Goal: Task Accomplishment & Management: Use online tool/utility

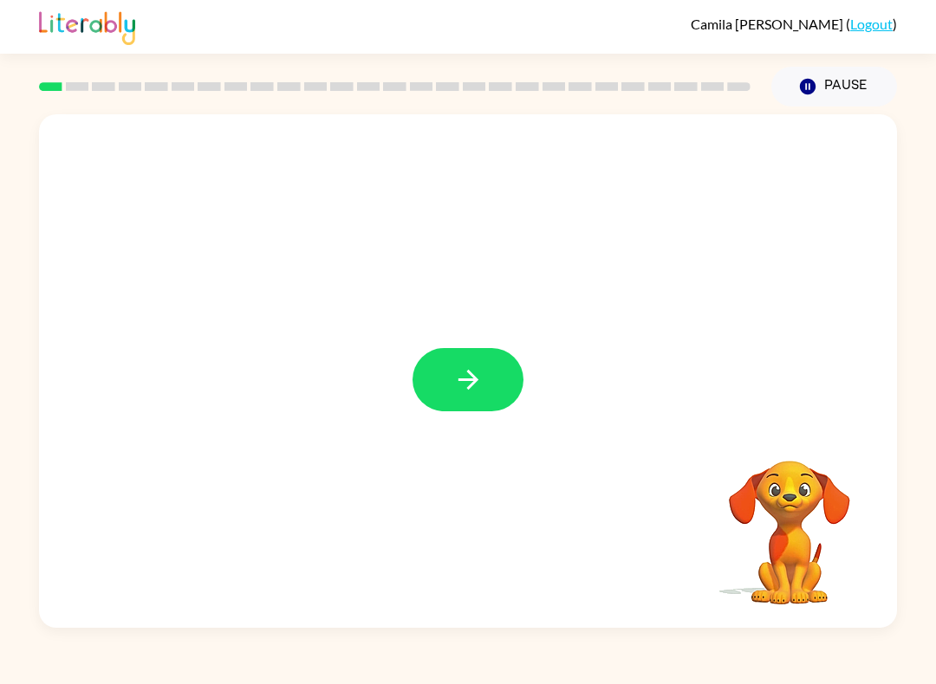
click at [470, 401] on button "button" at bounding box center [467, 379] width 111 height 63
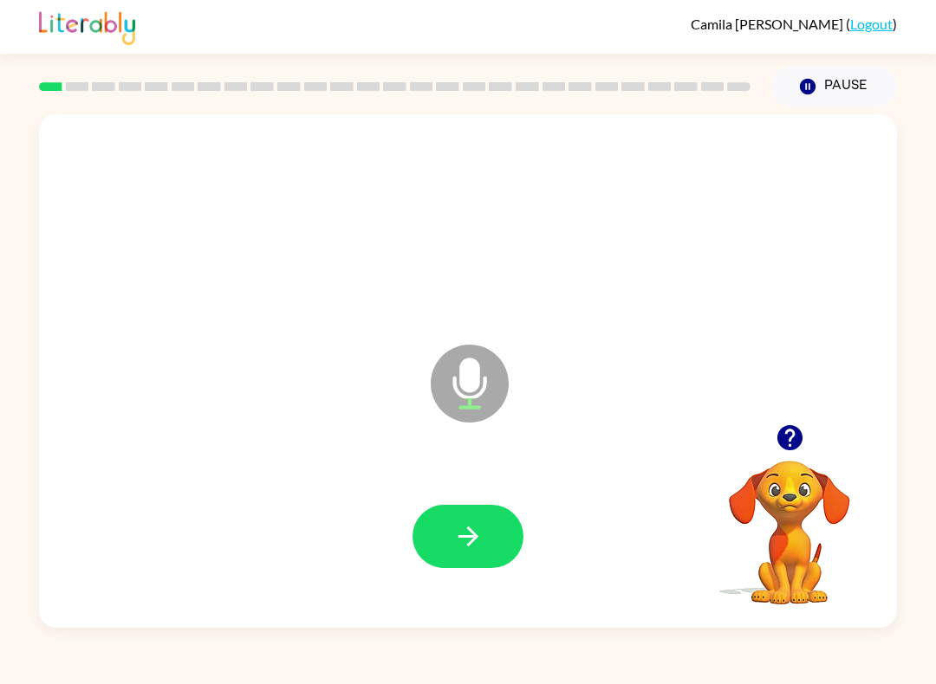
click at [499, 552] on button "button" at bounding box center [467, 536] width 111 height 63
click at [483, 531] on button "button" at bounding box center [467, 536] width 111 height 63
click at [481, 530] on icon "button" at bounding box center [468, 537] width 30 height 30
click at [470, 522] on icon "button" at bounding box center [468, 537] width 30 height 30
click at [455, 501] on div at bounding box center [467, 537] width 823 height 148
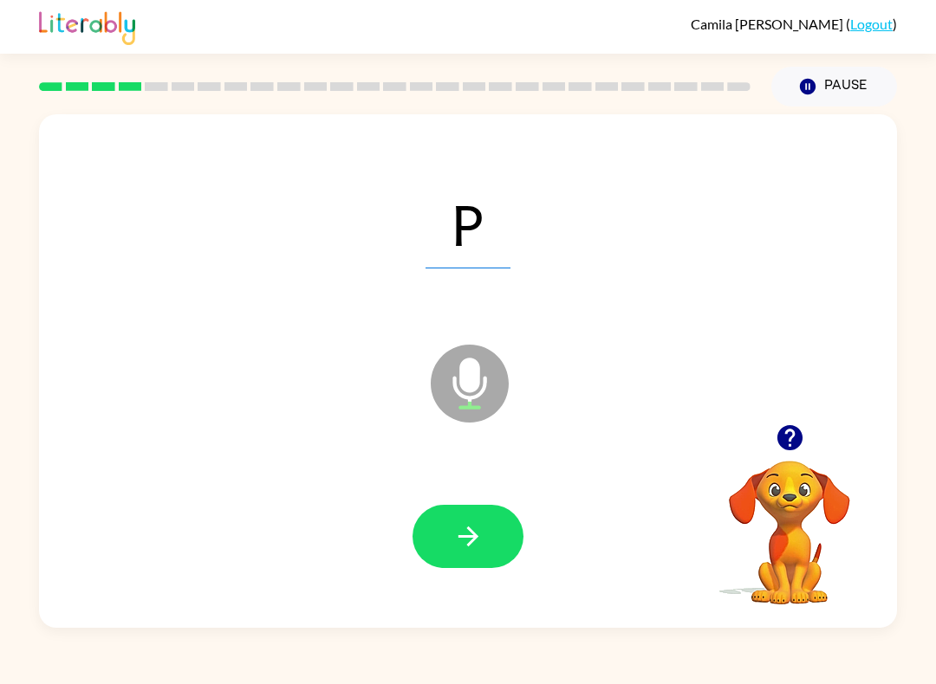
click at [461, 520] on button "button" at bounding box center [467, 536] width 111 height 63
click at [466, 537] on icon "button" at bounding box center [467, 537] width 20 height 20
click at [487, 515] on button "button" at bounding box center [467, 536] width 111 height 63
click at [476, 515] on button "button" at bounding box center [467, 536] width 111 height 63
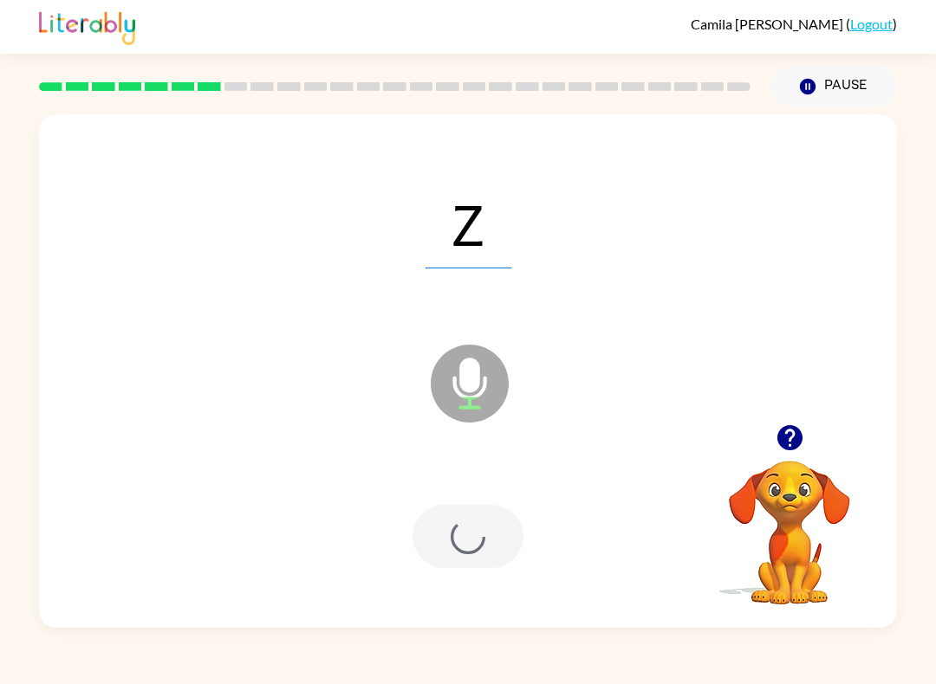
click at [475, 515] on div at bounding box center [467, 536] width 111 height 63
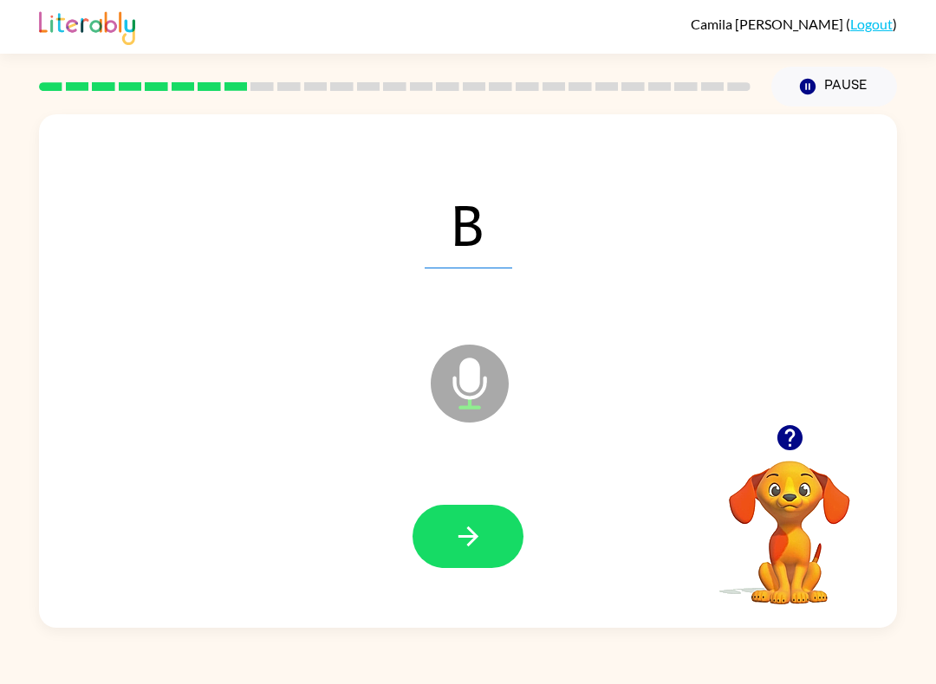
click at [462, 531] on icon "button" at bounding box center [468, 537] width 30 height 30
click at [439, 516] on button "button" at bounding box center [467, 536] width 111 height 63
click at [450, 537] on button "button" at bounding box center [467, 536] width 111 height 63
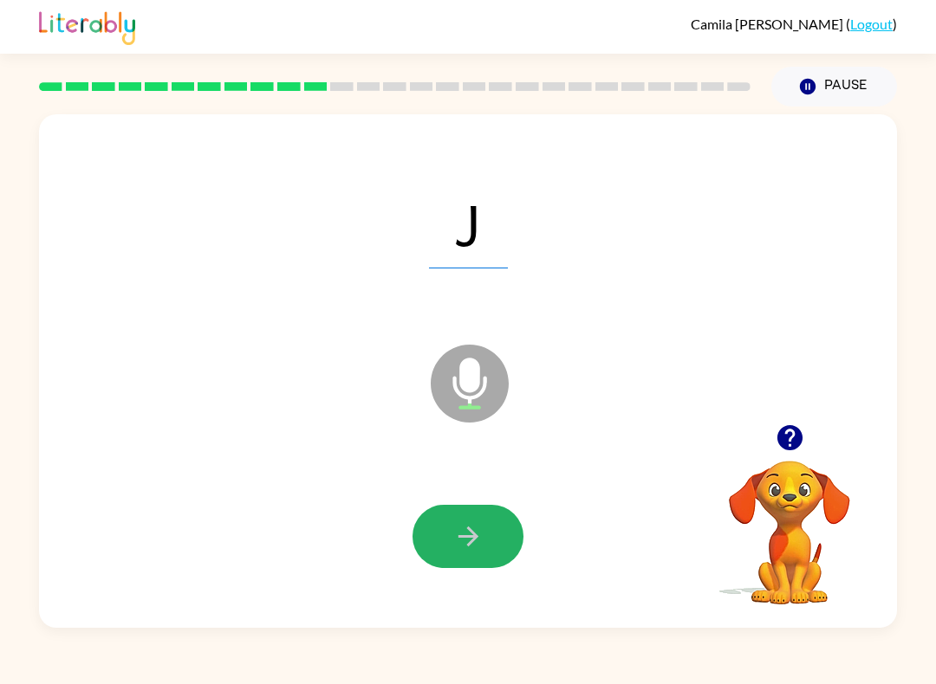
click at [453, 526] on icon "button" at bounding box center [468, 537] width 30 height 30
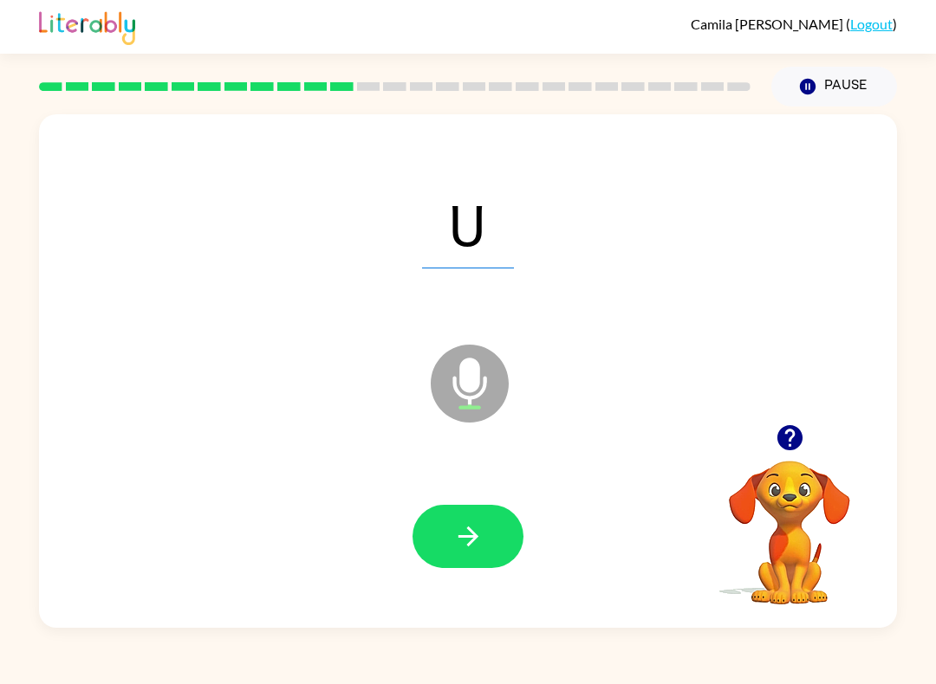
click at [438, 513] on button "button" at bounding box center [467, 536] width 111 height 63
click at [419, 574] on div at bounding box center [467, 537] width 823 height 148
click at [453, 522] on button "button" at bounding box center [467, 536] width 111 height 63
click at [450, 536] on button "button" at bounding box center [467, 536] width 111 height 63
click at [461, 531] on icon "button" at bounding box center [468, 537] width 30 height 30
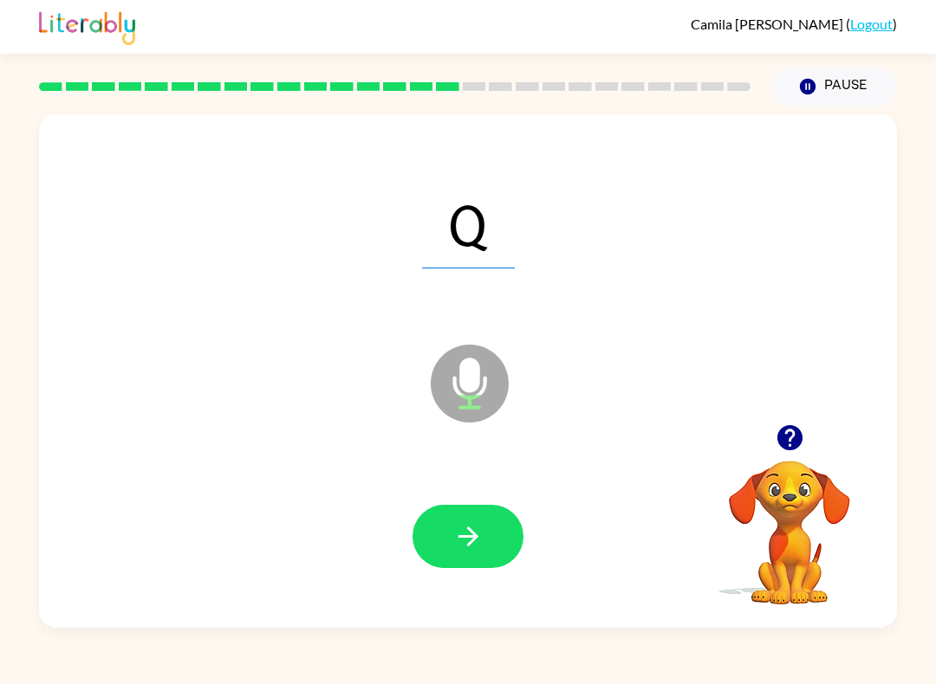
click at [474, 541] on icon "button" at bounding box center [467, 537] width 20 height 20
click at [448, 546] on button "button" at bounding box center [467, 536] width 111 height 63
click at [454, 535] on icon "button" at bounding box center [468, 537] width 30 height 30
click at [466, 522] on button "button" at bounding box center [467, 536] width 111 height 63
click at [458, 537] on icon "button" at bounding box center [467, 537] width 20 height 20
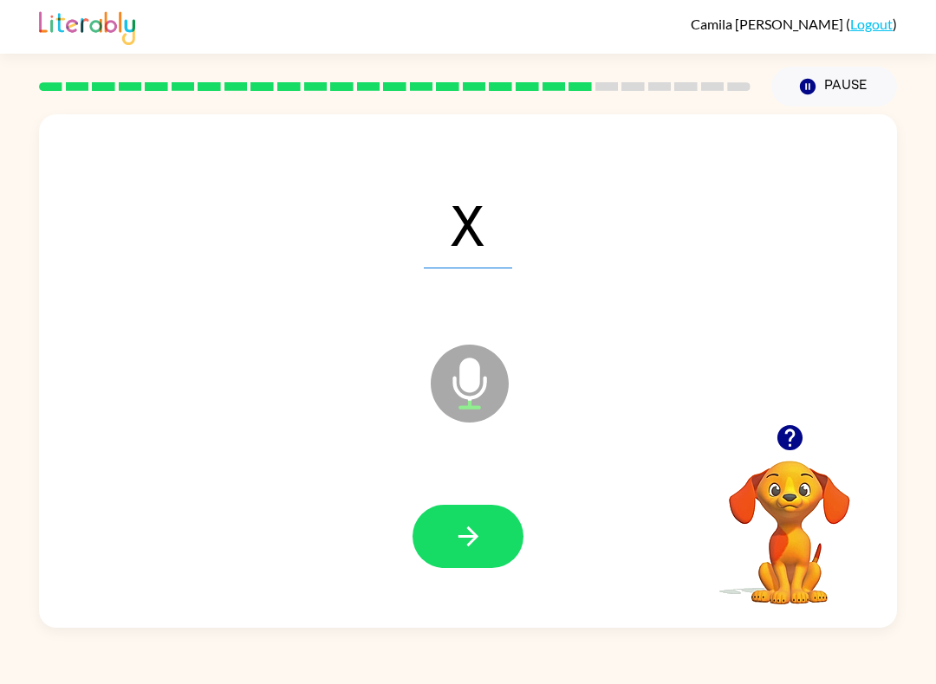
click at [457, 540] on icon "button" at bounding box center [468, 537] width 30 height 30
click at [461, 538] on icon "button" at bounding box center [467, 537] width 20 height 20
click at [469, 543] on icon "button" at bounding box center [468, 537] width 30 height 30
click at [451, 530] on button "button" at bounding box center [467, 536] width 111 height 63
click at [462, 530] on icon "button" at bounding box center [468, 537] width 30 height 30
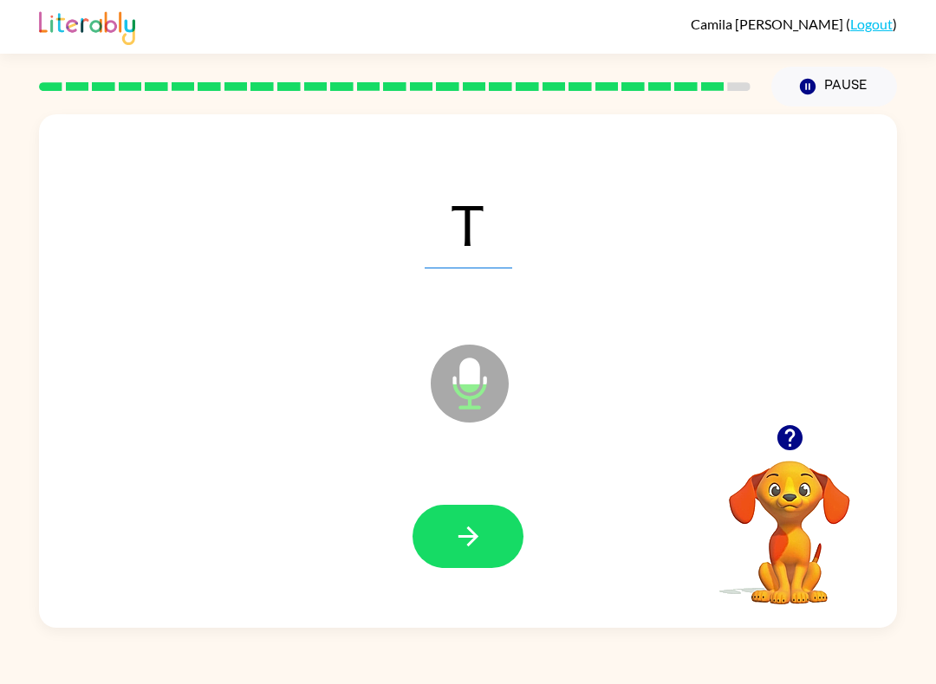
click at [462, 544] on icon "button" at bounding box center [468, 537] width 30 height 30
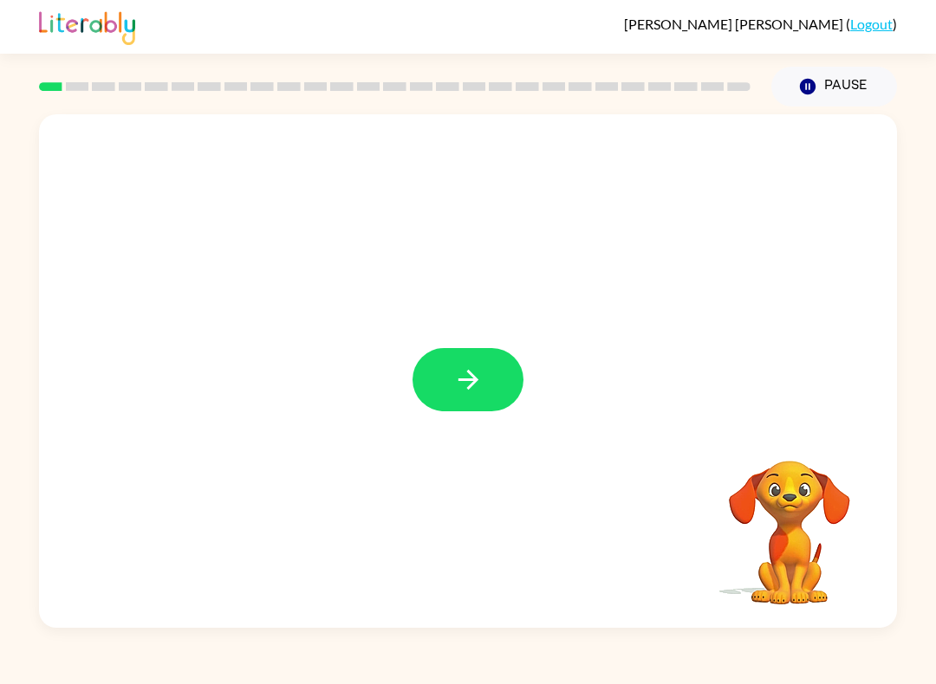
click at [462, 394] on icon "button" at bounding box center [468, 380] width 30 height 30
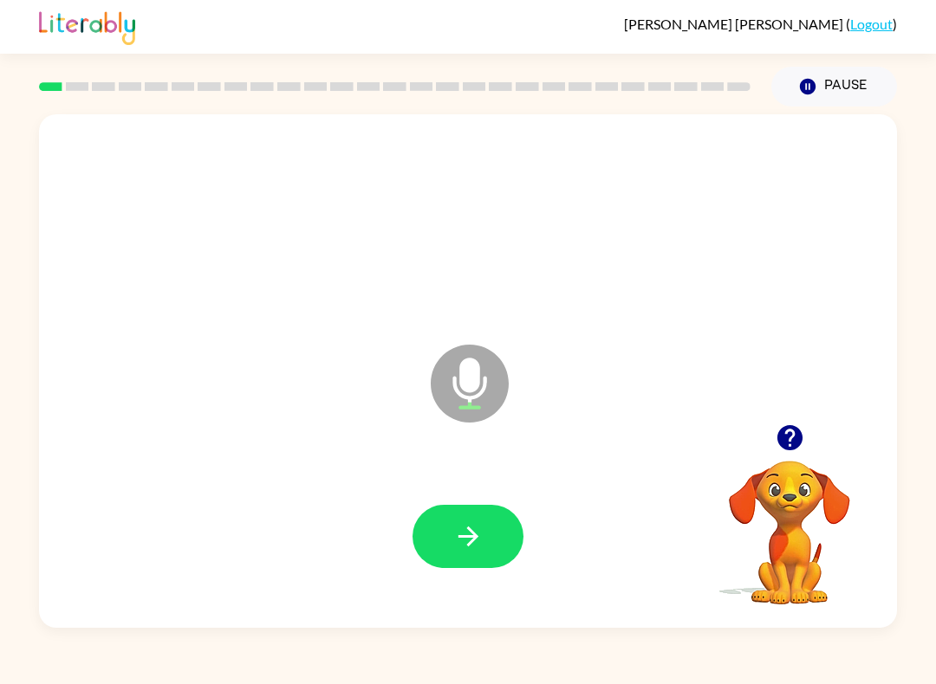
click at [419, 529] on button "button" at bounding box center [467, 536] width 111 height 63
click at [491, 528] on button "button" at bounding box center [467, 536] width 111 height 63
click at [490, 552] on button "button" at bounding box center [467, 536] width 111 height 63
click at [509, 529] on button "button" at bounding box center [467, 536] width 111 height 63
click at [505, 522] on button "button" at bounding box center [467, 536] width 111 height 63
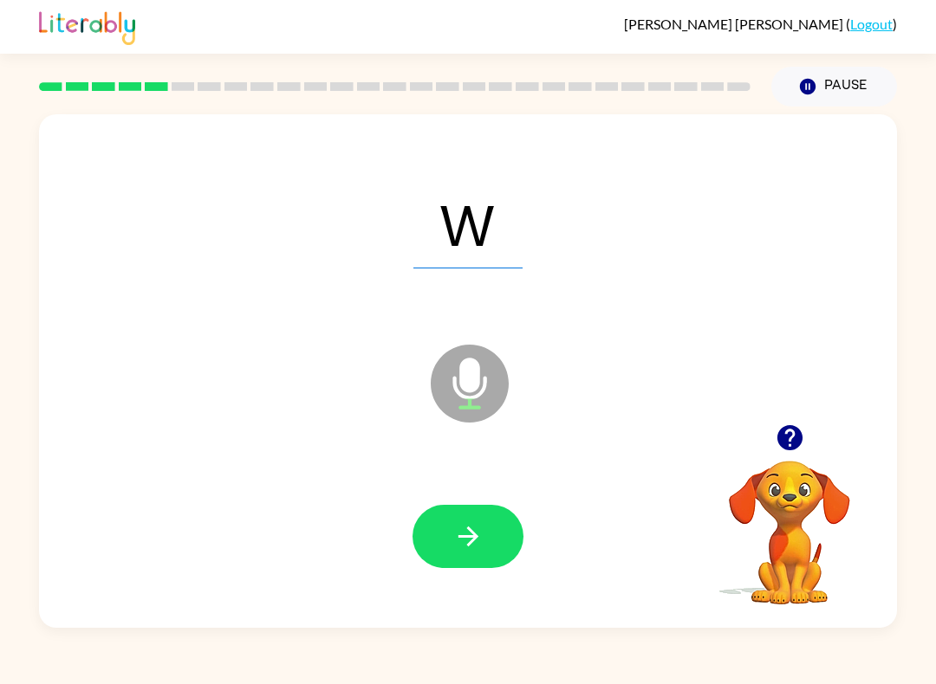
click at [476, 502] on div at bounding box center [467, 537] width 823 height 148
click at [465, 529] on icon "button" at bounding box center [468, 537] width 30 height 30
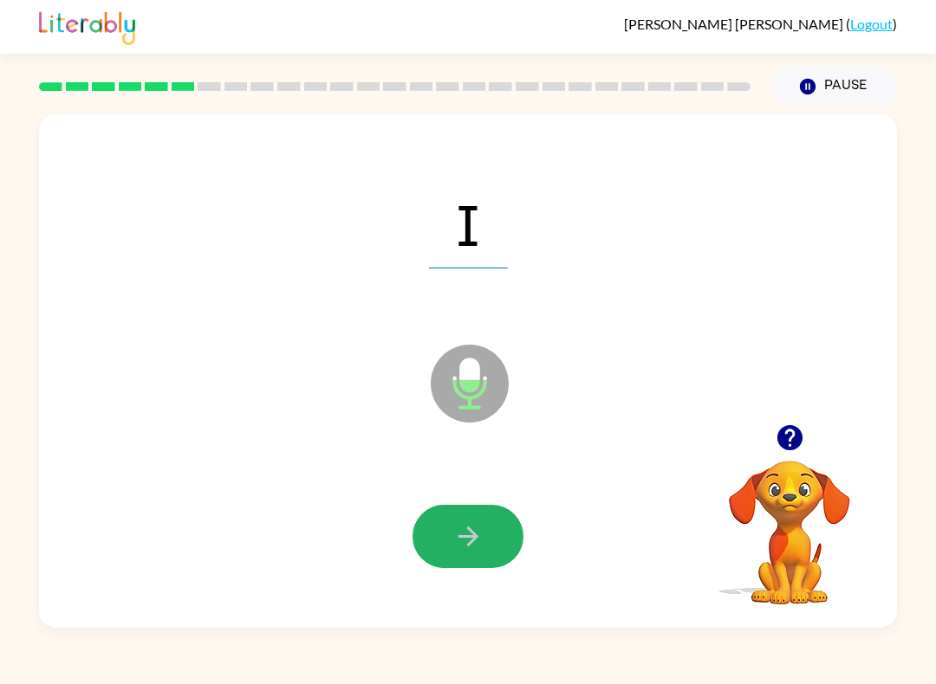
click at [494, 522] on button "button" at bounding box center [467, 536] width 111 height 63
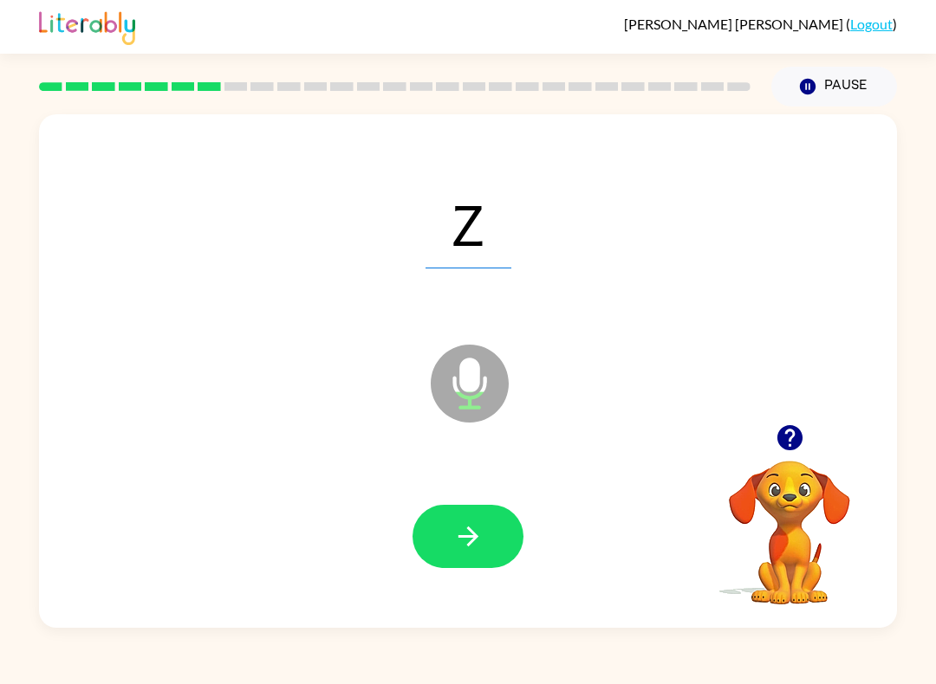
click at [495, 530] on button "button" at bounding box center [467, 536] width 111 height 63
click at [474, 521] on button "button" at bounding box center [467, 536] width 111 height 63
click at [489, 546] on button "button" at bounding box center [467, 536] width 111 height 63
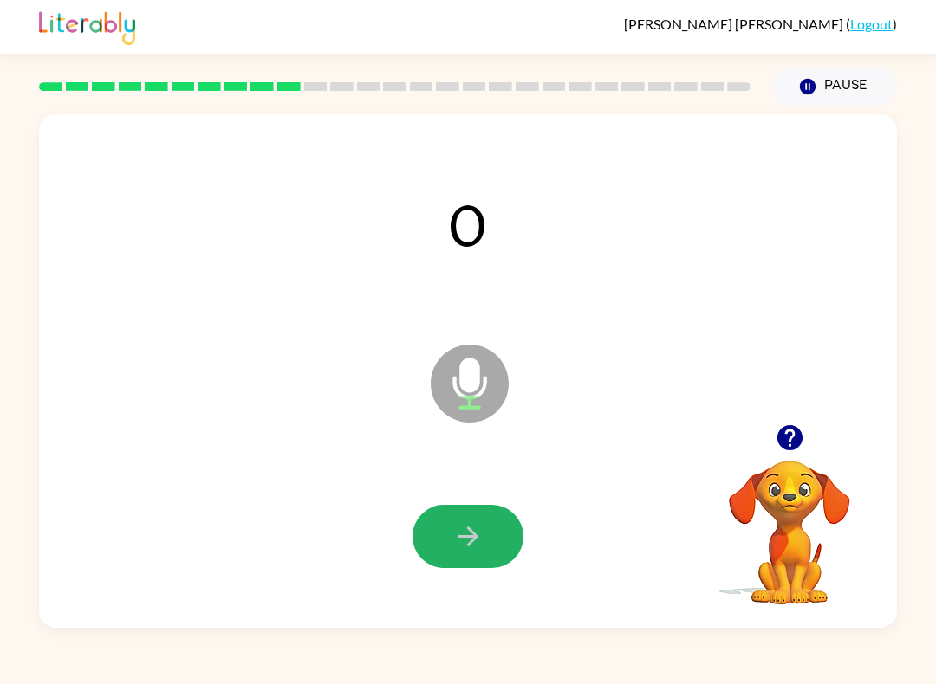
click at [509, 552] on button "button" at bounding box center [467, 536] width 111 height 63
click at [463, 558] on button "button" at bounding box center [467, 536] width 111 height 63
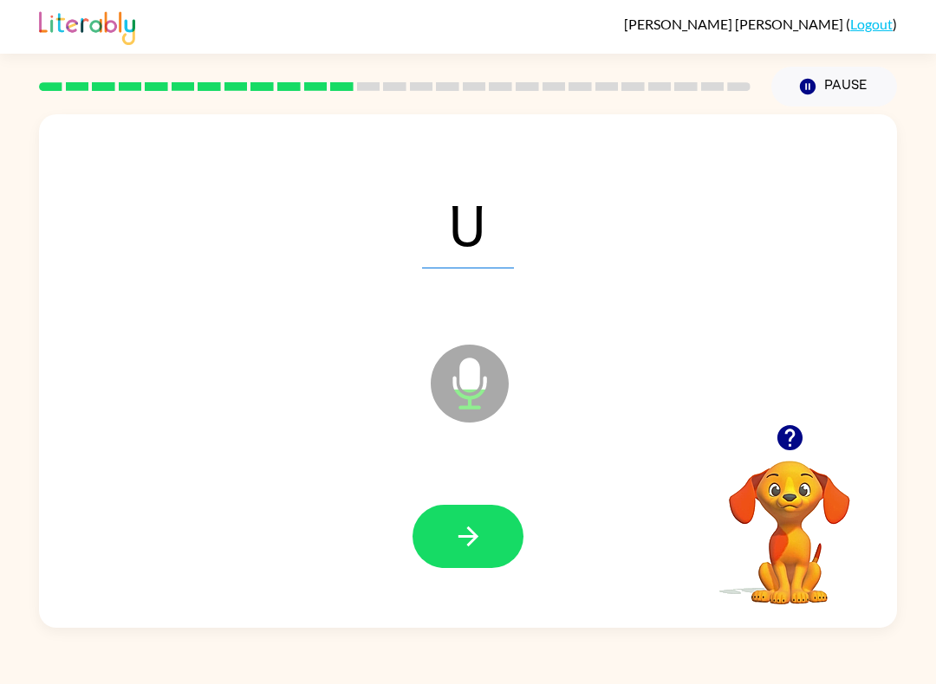
click at [462, 545] on icon "button" at bounding box center [468, 537] width 30 height 30
click at [490, 517] on button "button" at bounding box center [467, 536] width 111 height 63
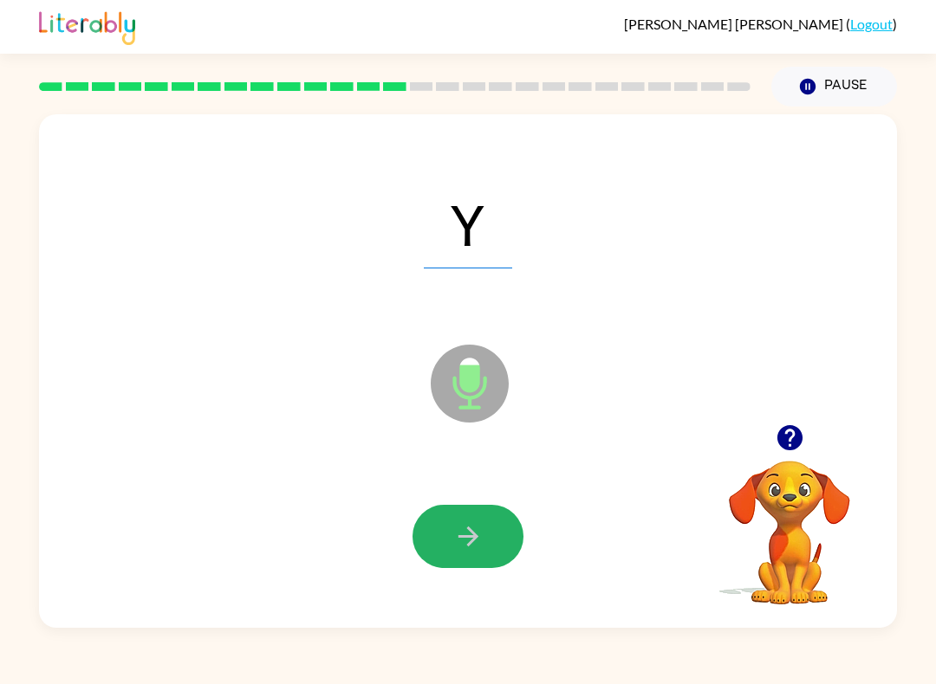
click at [464, 548] on icon "button" at bounding box center [468, 537] width 30 height 30
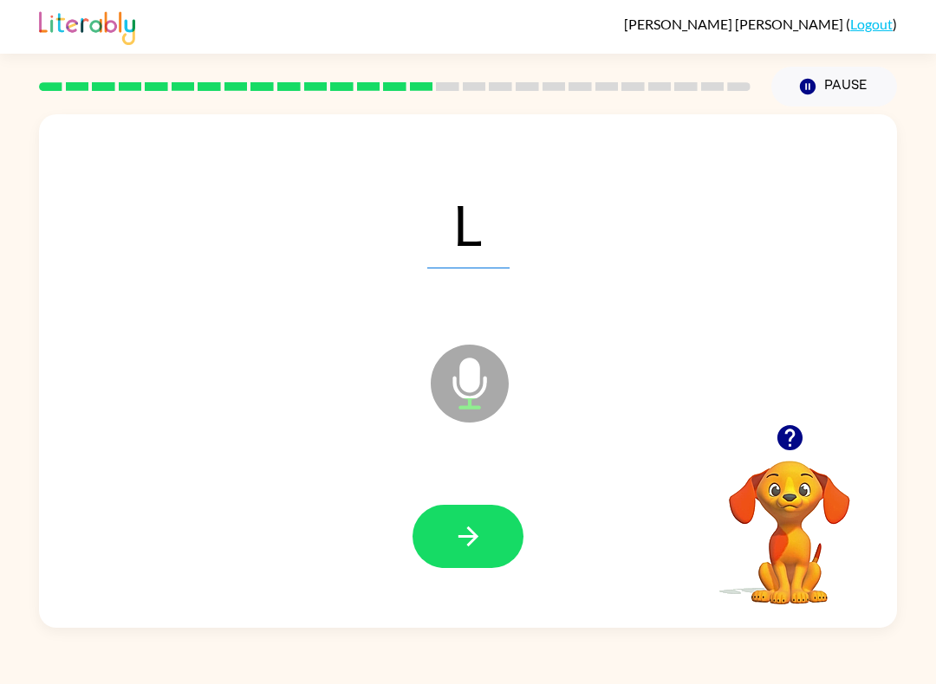
click at [502, 543] on button "button" at bounding box center [467, 536] width 111 height 63
click at [499, 544] on button "button" at bounding box center [467, 536] width 111 height 63
click at [466, 535] on icon "button" at bounding box center [468, 537] width 30 height 30
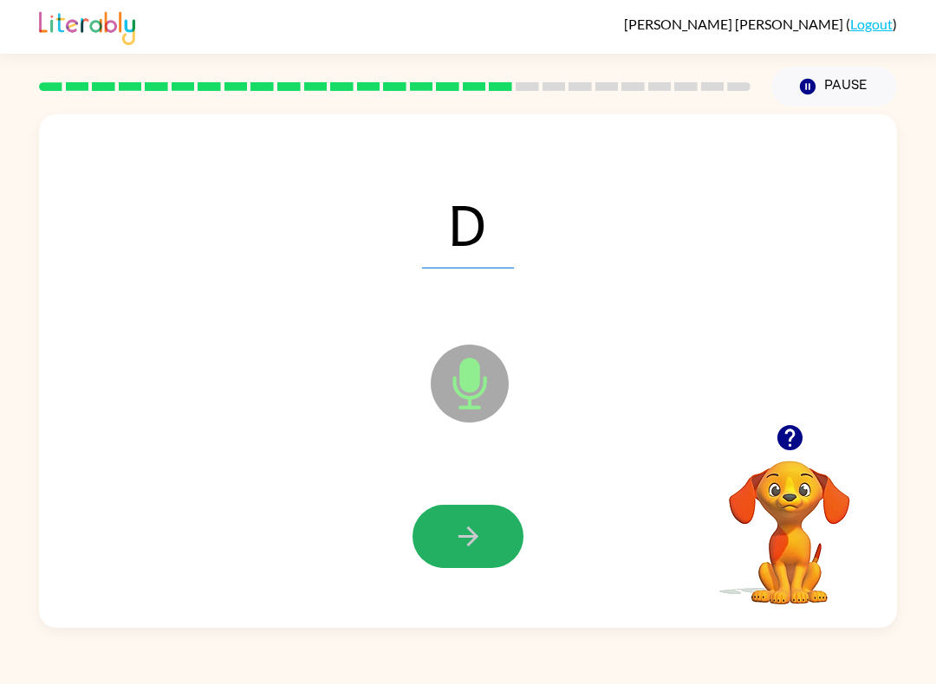
click at [502, 533] on button "button" at bounding box center [467, 536] width 111 height 63
click at [474, 538] on icon "button" at bounding box center [467, 537] width 20 height 20
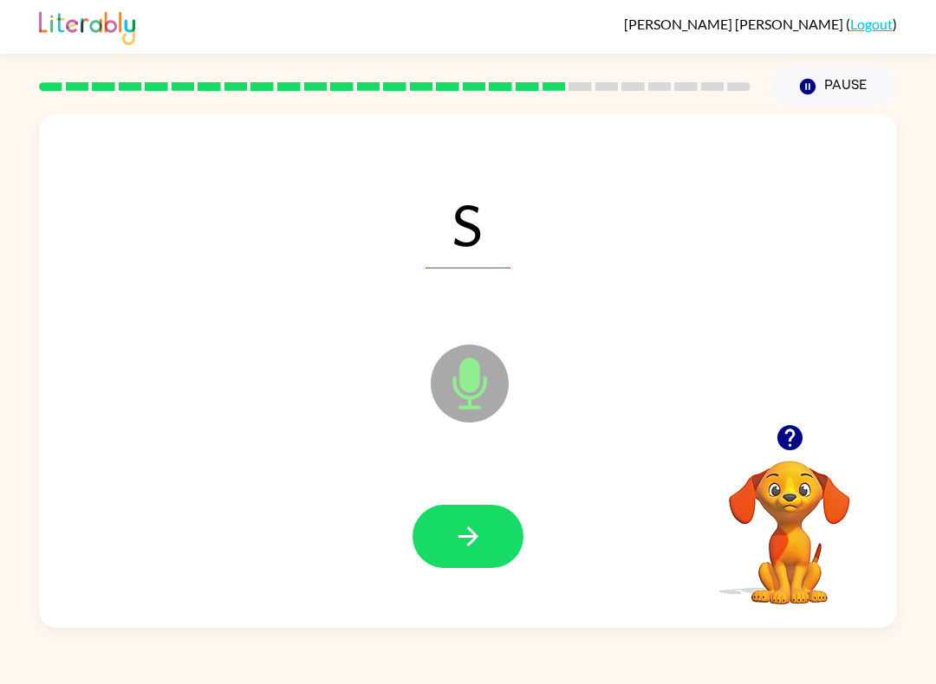
click at [475, 544] on icon "button" at bounding box center [468, 537] width 30 height 30
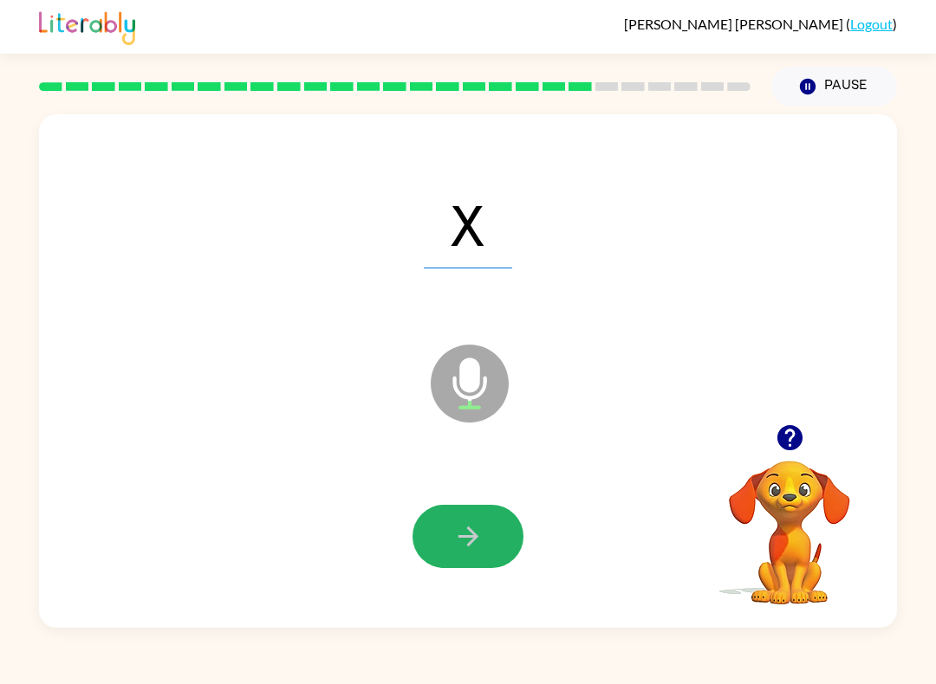
click at [498, 543] on button "button" at bounding box center [467, 536] width 111 height 63
click at [493, 529] on button "button" at bounding box center [467, 536] width 111 height 63
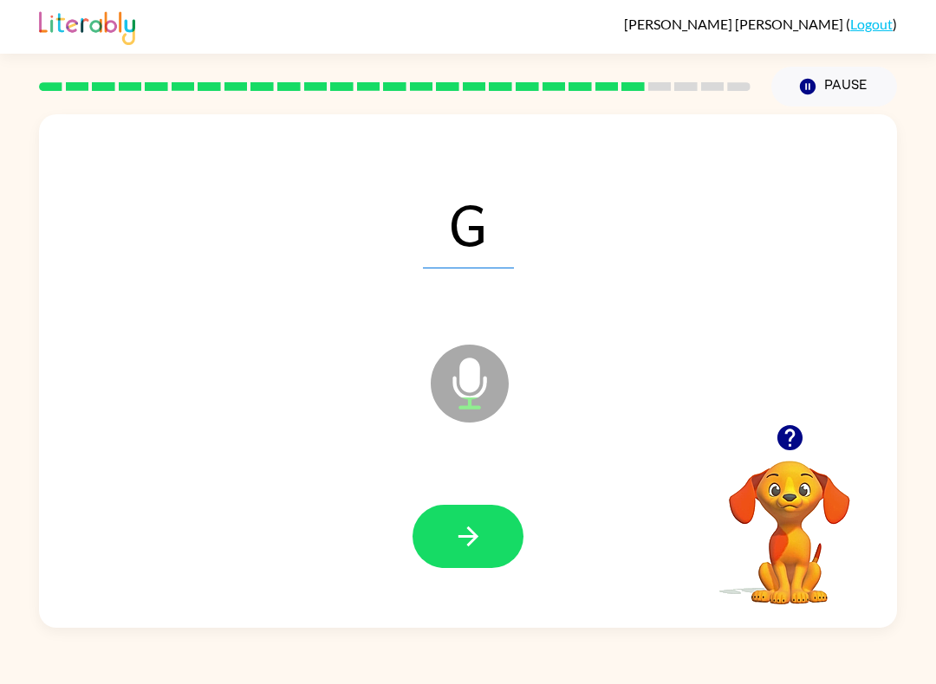
click at [457, 527] on icon "button" at bounding box center [468, 537] width 30 height 30
click at [476, 533] on icon "button" at bounding box center [468, 537] width 30 height 30
click at [502, 515] on button "button" at bounding box center [467, 536] width 111 height 63
click at [475, 539] on icon "button" at bounding box center [467, 537] width 20 height 20
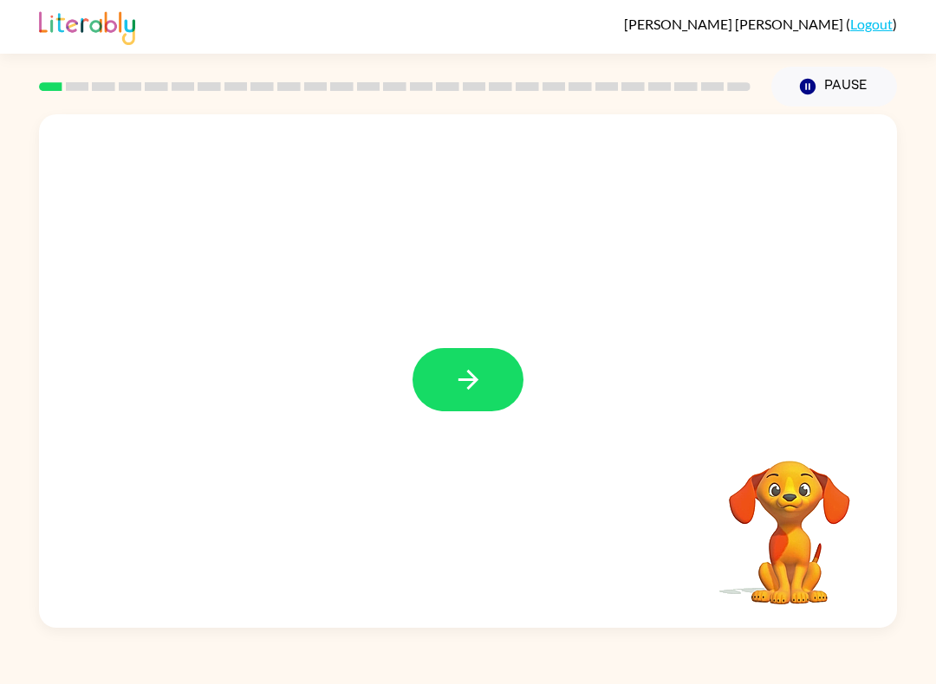
click at [465, 379] on icon "button" at bounding box center [468, 380] width 30 height 30
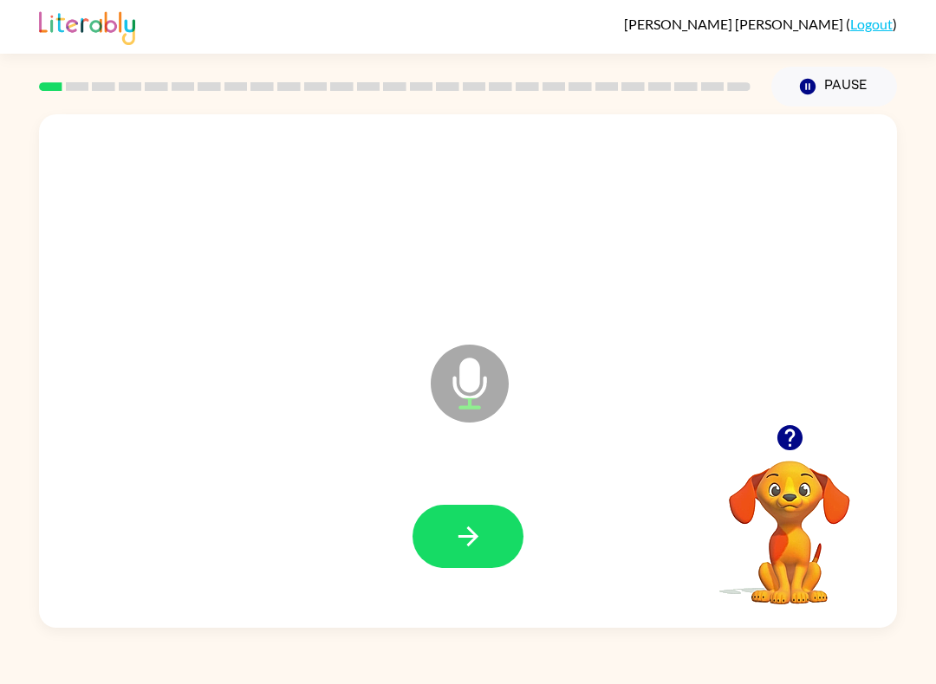
click at [456, 541] on icon "button" at bounding box center [468, 537] width 30 height 30
click at [469, 518] on button "button" at bounding box center [467, 536] width 111 height 63
click at [481, 508] on button "button" at bounding box center [467, 536] width 111 height 63
click at [500, 526] on button "button" at bounding box center [467, 536] width 111 height 63
click at [493, 543] on button "button" at bounding box center [467, 536] width 111 height 63
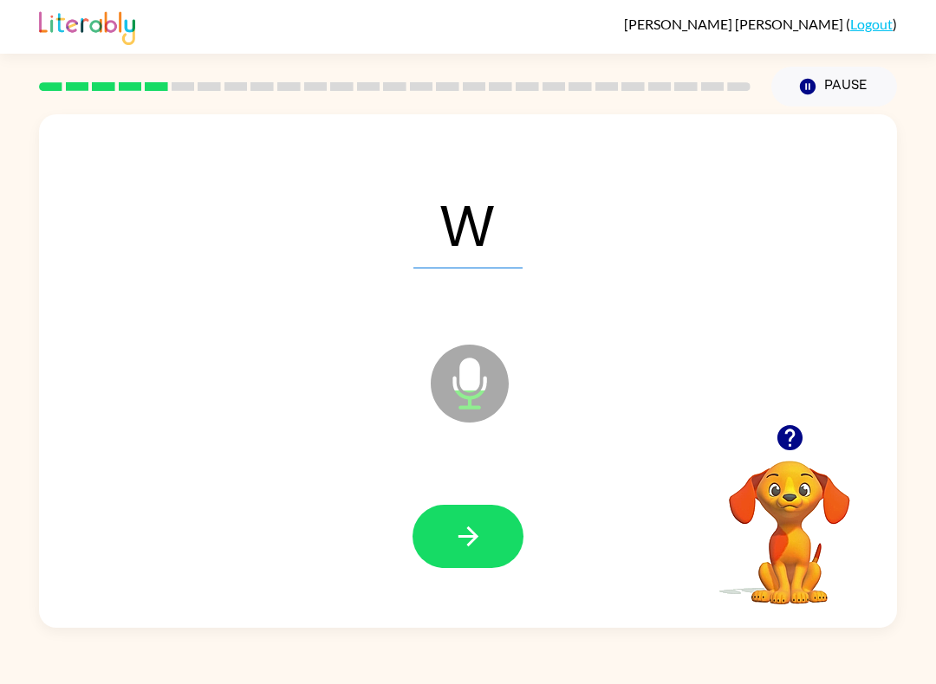
click at [498, 514] on button "button" at bounding box center [467, 536] width 111 height 63
click at [476, 517] on button "button" at bounding box center [467, 536] width 111 height 63
click at [490, 542] on button "button" at bounding box center [467, 536] width 111 height 63
click at [473, 534] on icon "button" at bounding box center [467, 537] width 20 height 20
click at [496, 525] on button "button" at bounding box center [467, 536] width 111 height 63
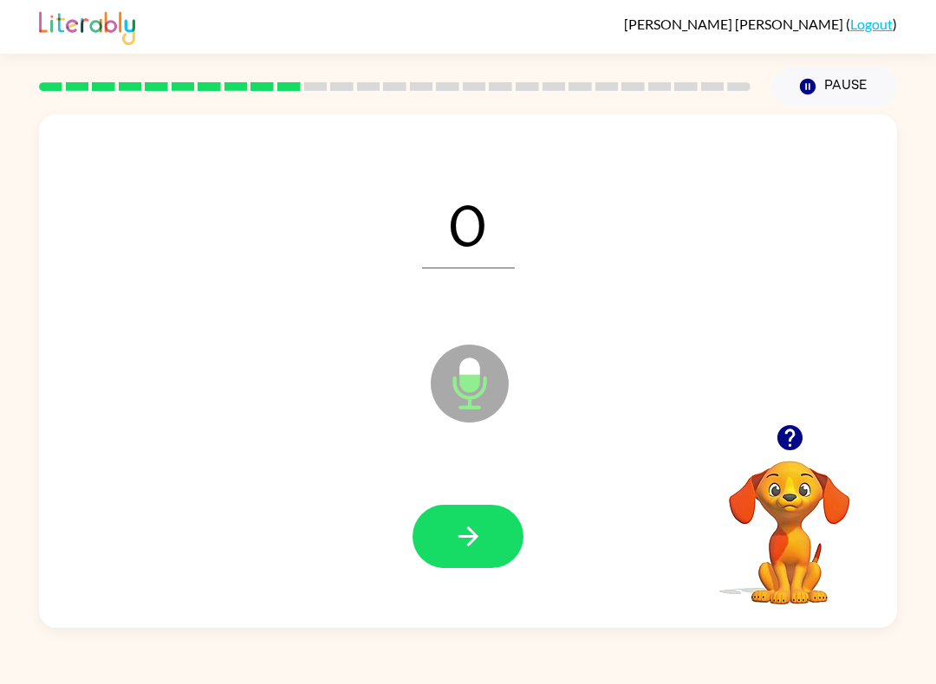
click at [499, 532] on button "button" at bounding box center [467, 536] width 111 height 63
click at [487, 530] on button "button" at bounding box center [467, 536] width 111 height 63
click at [488, 539] on button "button" at bounding box center [467, 536] width 111 height 63
click at [489, 548] on button "button" at bounding box center [467, 536] width 111 height 63
click at [479, 511] on button "button" at bounding box center [467, 536] width 111 height 63
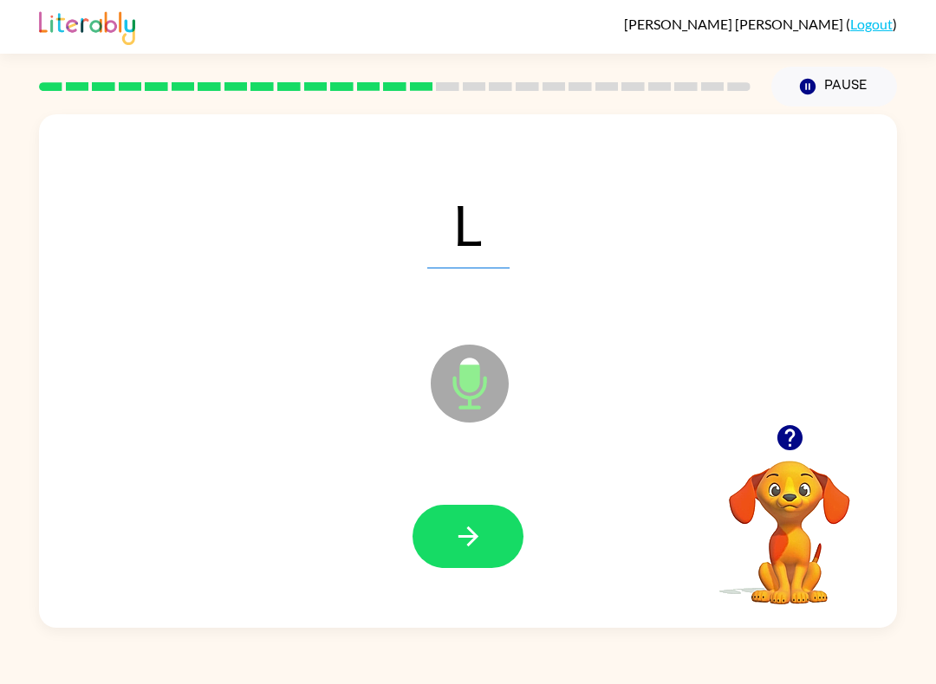
click at [496, 524] on button "button" at bounding box center [467, 536] width 111 height 63
click at [484, 558] on button "button" at bounding box center [467, 536] width 111 height 63
click at [504, 517] on button "button" at bounding box center [467, 536] width 111 height 63
click at [480, 520] on button "button" at bounding box center [467, 536] width 111 height 63
click at [479, 522] on button "button" at bounding box center [467, 536] width 111 height 63
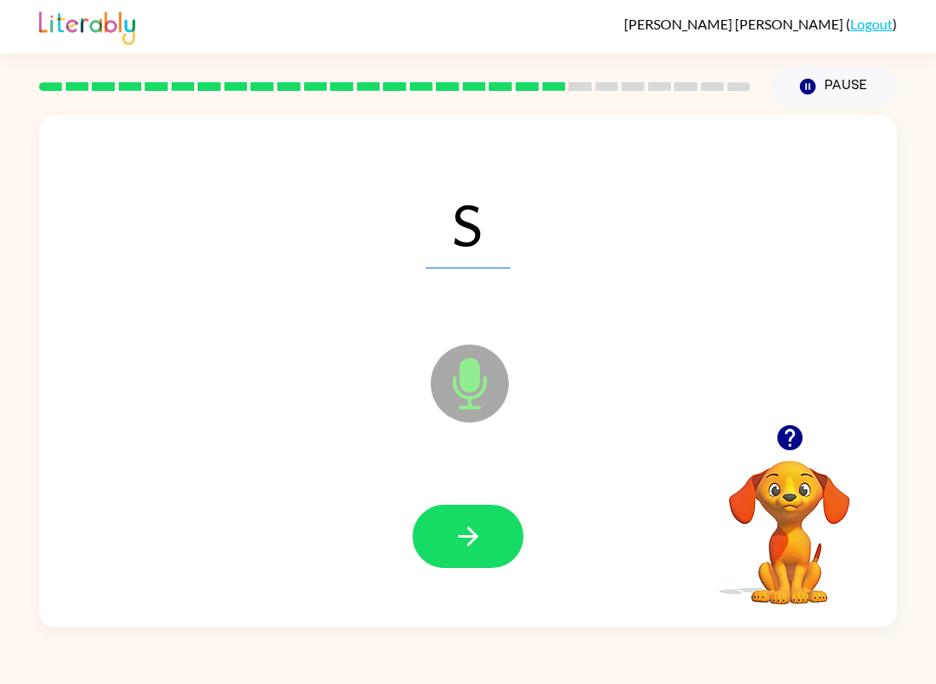
click at [474, 533] on icon "button" at bounding box center [468, 537] width 30 height 30
click at [504, 515] on button "button" at bounding box center [467, 536] width 111 height 63
click at [479, 563] on button "button" at bounding box center [467, 536] width 111 height 63
click at [492, 530] on button "button" at bounding box center [467, 536] width 111 height 63
click at [485, 531] on button "button" at bounding box center [467, 536] width 111 height 63
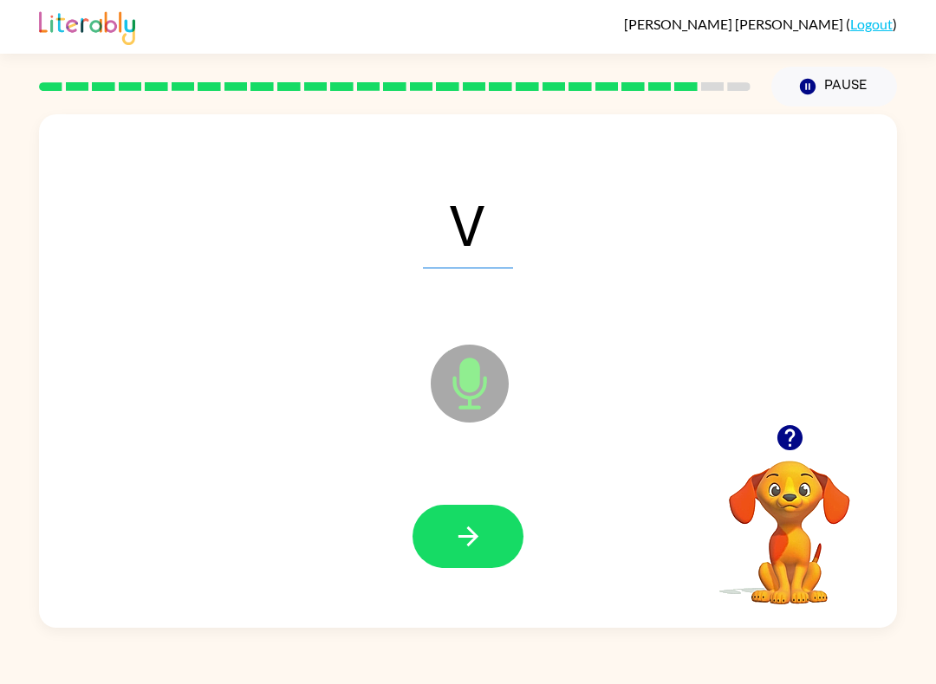
click at [496, 528] on button "button" at bounding box center [467, 536] width 111 height 63
click at [474, 529] on icon "button" at bounding box center [468, 537] width 30 height 30
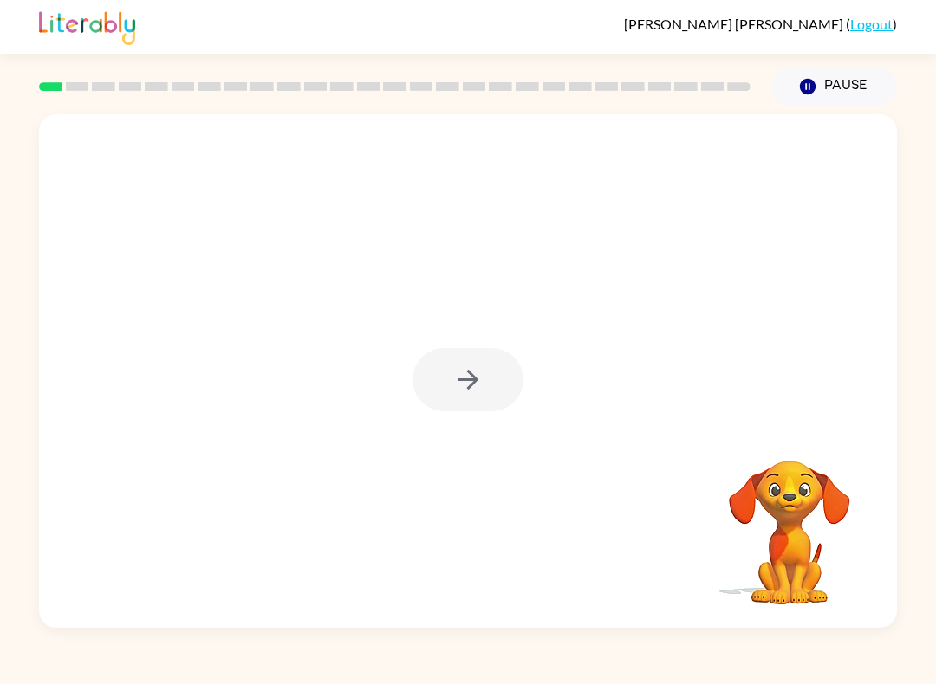
click at [840, 555] on video "Your browser must support playing .mp4 files to use Literably. Please try using…" at bounding box center [789, 520] width 173 height 173
click at [460, 372] on icon "button" at bounding box center [468, 380] width 30 height 30
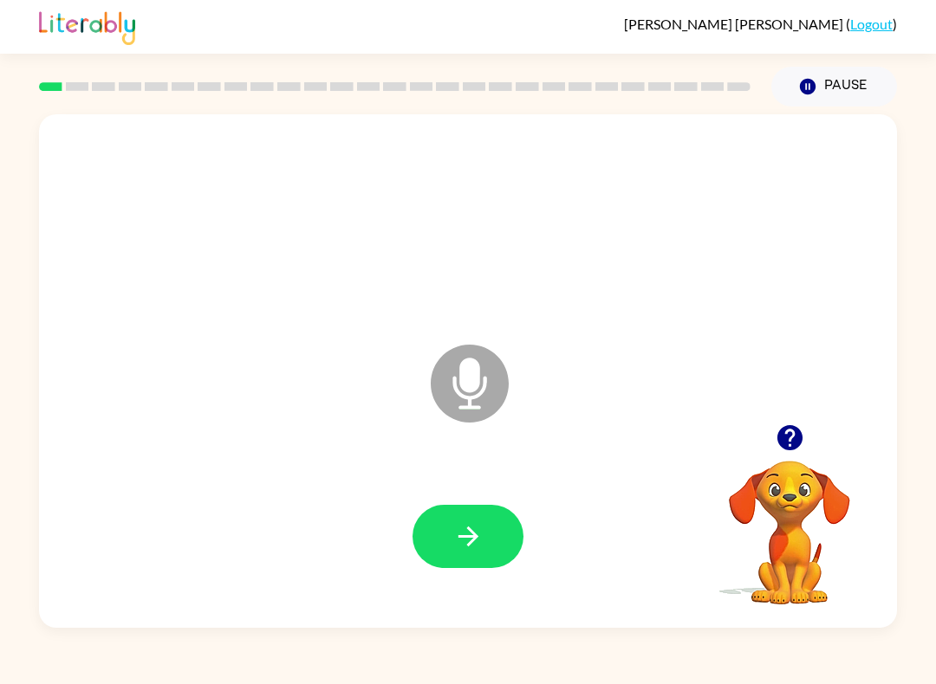
click at [480, 535] on icon "button" at bounding box center [468, 537] width 30 height 30
click at [481, 541] on icon "button" at bounding box center [468, 537] width 30 height 30
click at [438, 529] on button "button" at bounding box center [467, 536] width 111 height 63
click at [444, 566] on button "button" at bounding box center [467, 536] width 111 height 63
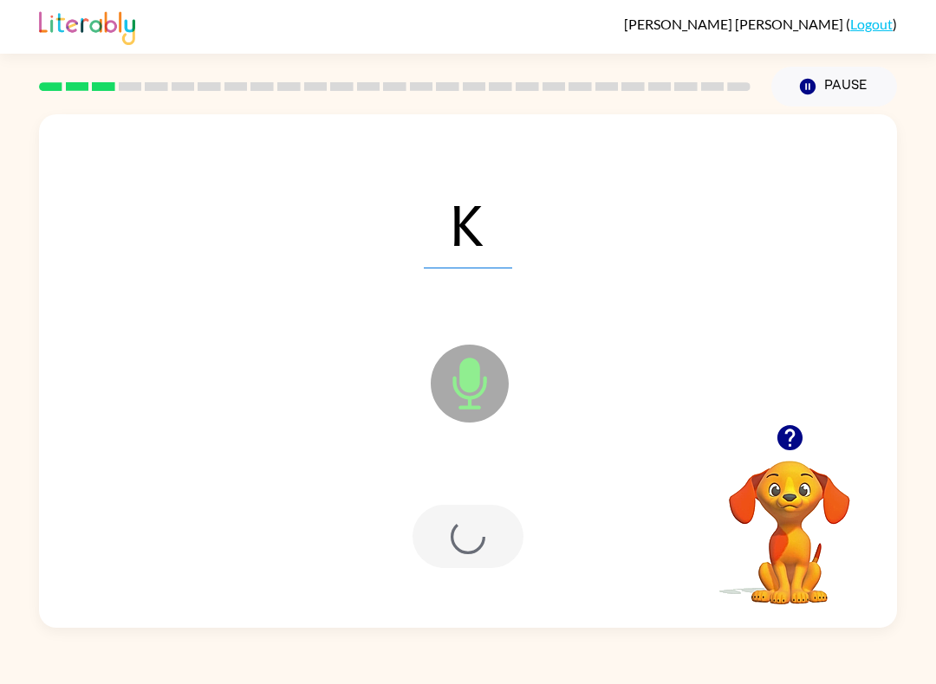
click at [438, 522] on div at bounding box center [467, 536] width 111 height 63
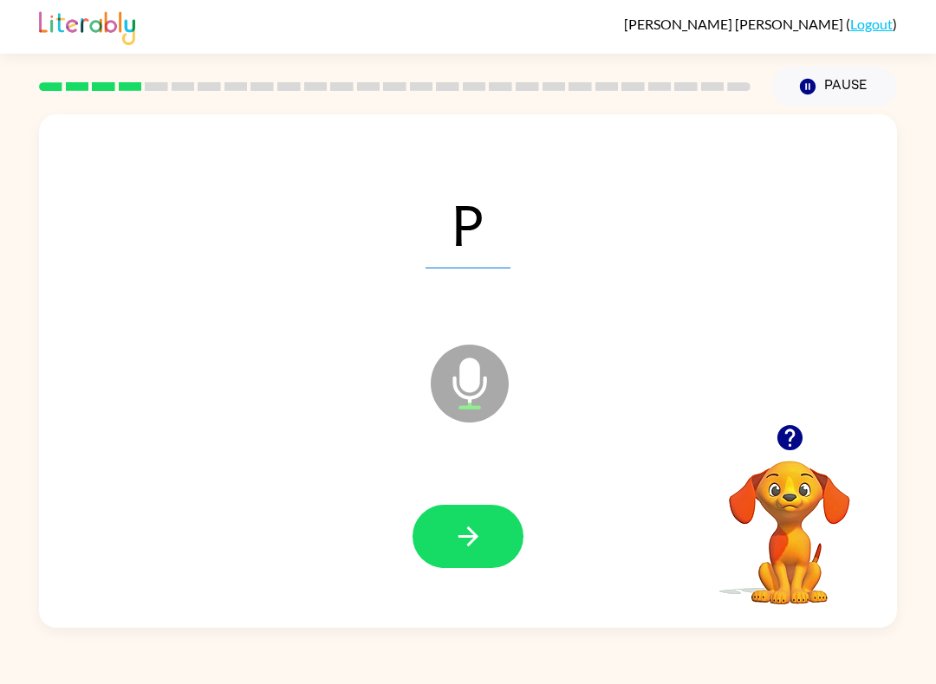
click at [455, 539] on icon "button" at bounding box center [468, 537] width 30 height 30
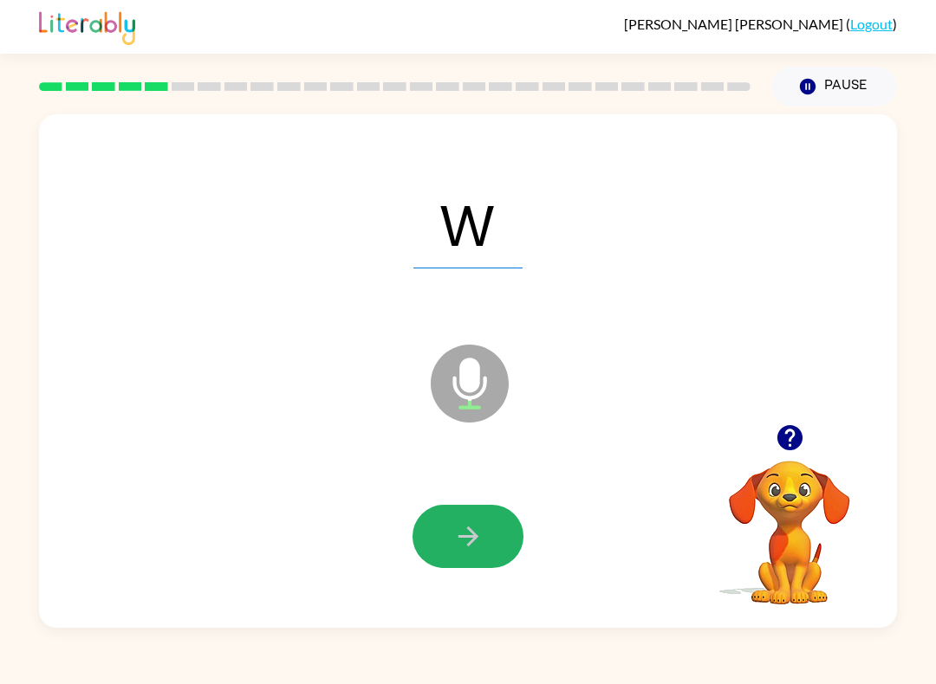
click at [457, 525] on icon "button" at bounding box center [468, 537] width 30 height 30
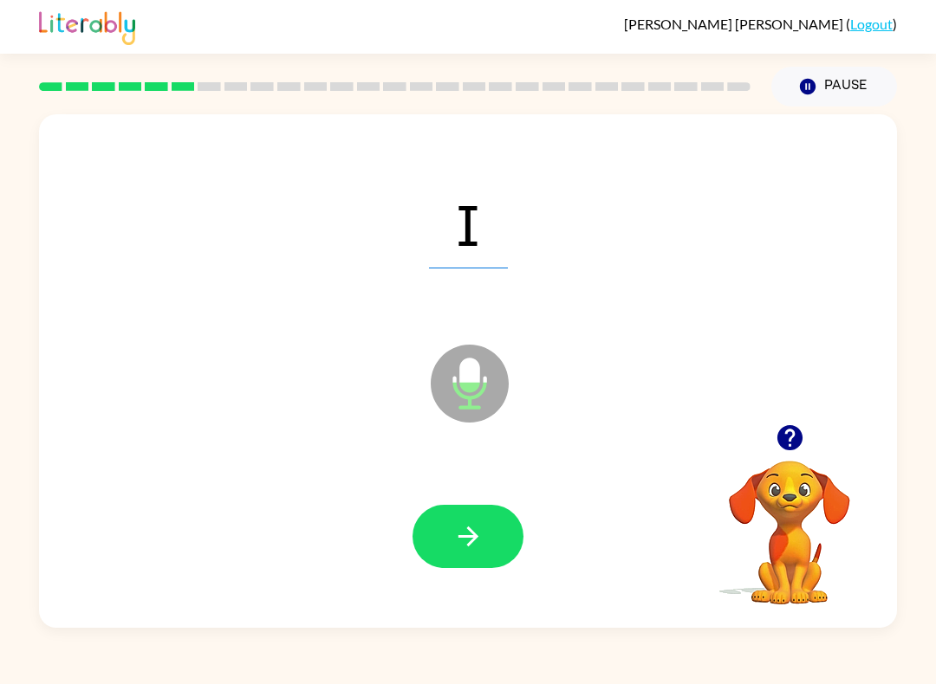
click at [447, 533] on button "button" at bounding box center [467, 536] width 111 height 63
click at [494, 535] on button "button" at bounding box center [467, 536] width 111 height 63
click at [451, 523] on button "button" at bounding box center [467, 536] width 111 height 63
click at [465, 540] on icon "button" at bounding box center [468, 537] width 30 height 30
click at [507, 583] on div at bounding box center [467, 537] width 823 height 148
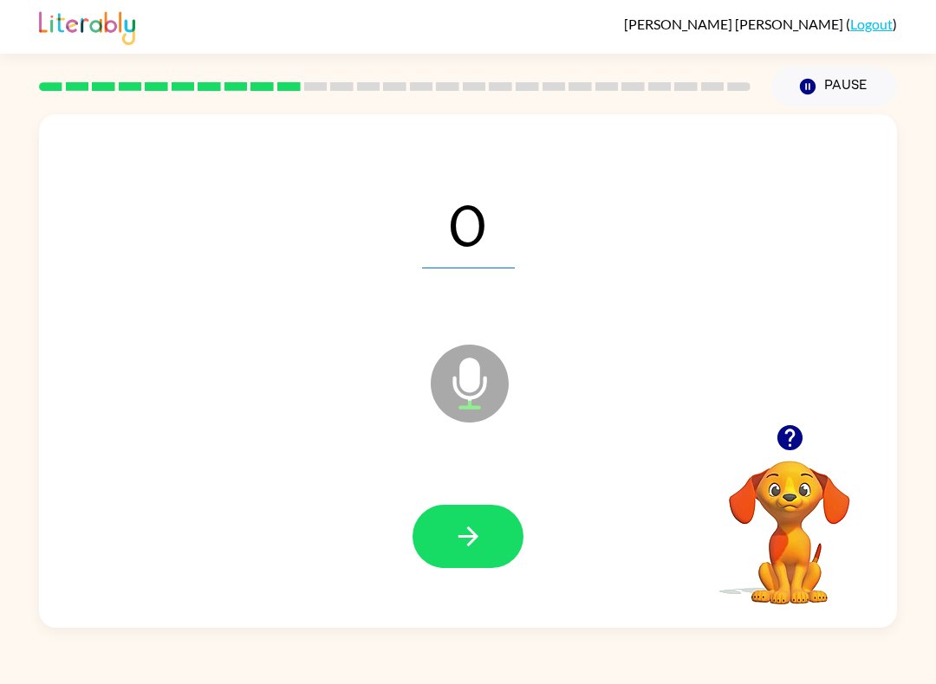
click at [496, 538] on button "button" at bounding box center [467, 536] width 111 height 63
click at [496, 533] on button "button" at bounding box center [467, 536] width 111 height 63
click at [483, 528] on icon "button" at bounding box center [468, 537] width 30 height 30
click at [467, 525] on icon "button" at bounding box center [468, 537] width 30 height 30
click at [471, 536] on icon "button" at bounding box center [468, 537] width 30 height 30
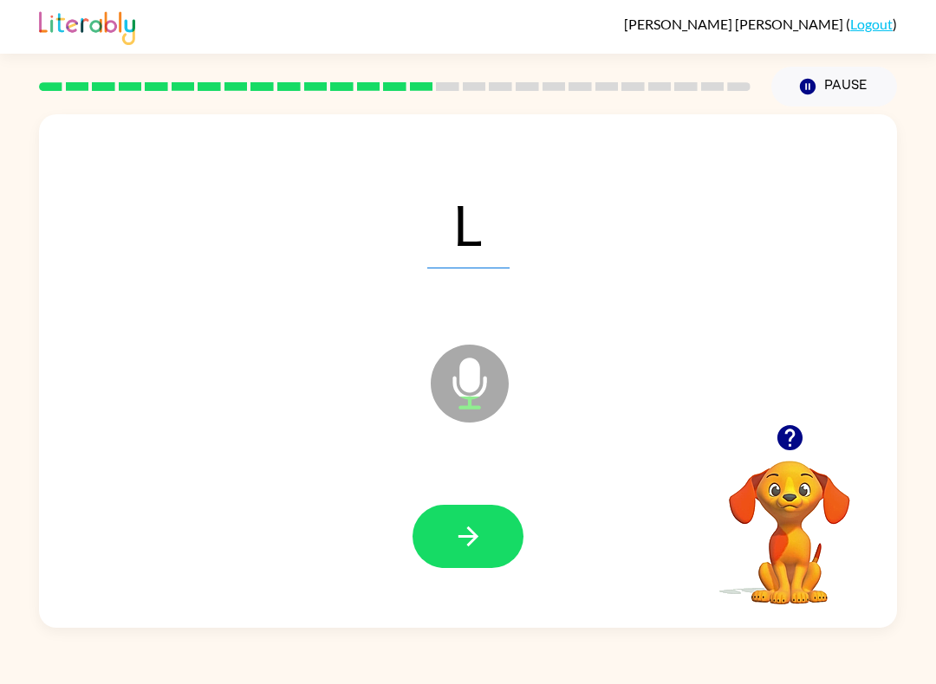
click at [486, 541] on button "button" at bounding box center [467, 536] width 111 height 63
click at [428, 528] on button "button" at bounding box center [467, 536] width 111 height 63
click at [455, 552] on icon "button" at bounding box center [468, 537] width 30 height 30
click at [439, 530] on button "button" at bounding box center [467, 536] width 111 height 63
click at [445, 527] on button "button" at bounding box center [467, 536] width 111 height 63
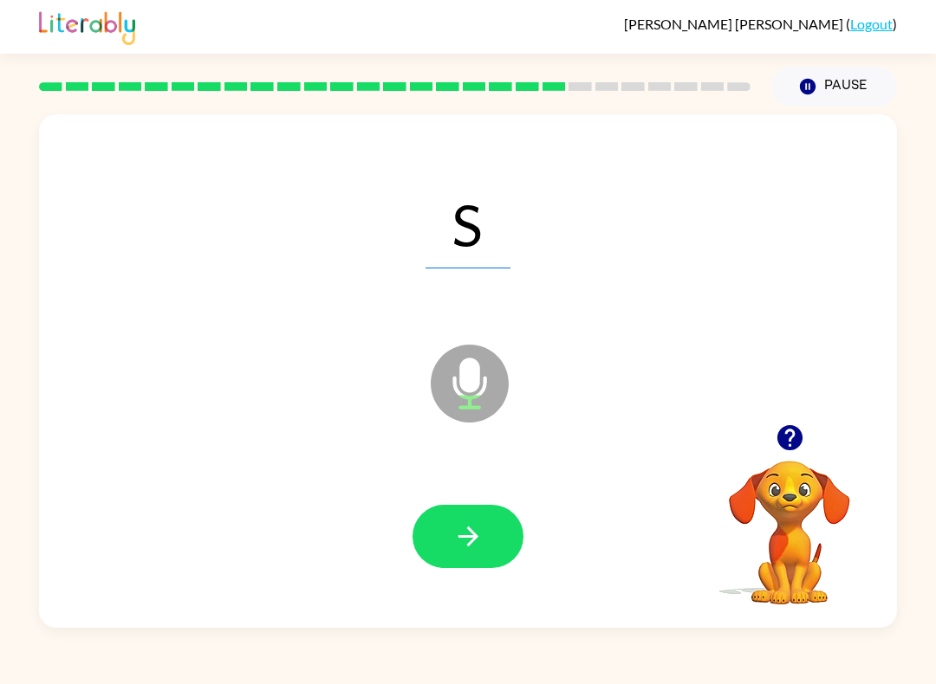
click at [464, 536] on icon "button" at bounding box center [468, 537] width 30 height 30
click at [471, 543] on icon "button" at bounding box center [467, 537] width 20 height 20
click at [457, 527] on icon "button" at bounding box center [468, 537] width 30 height 30
click at [483, 540] on icon "button" at bounding box center [468, 537] width 30 height 30
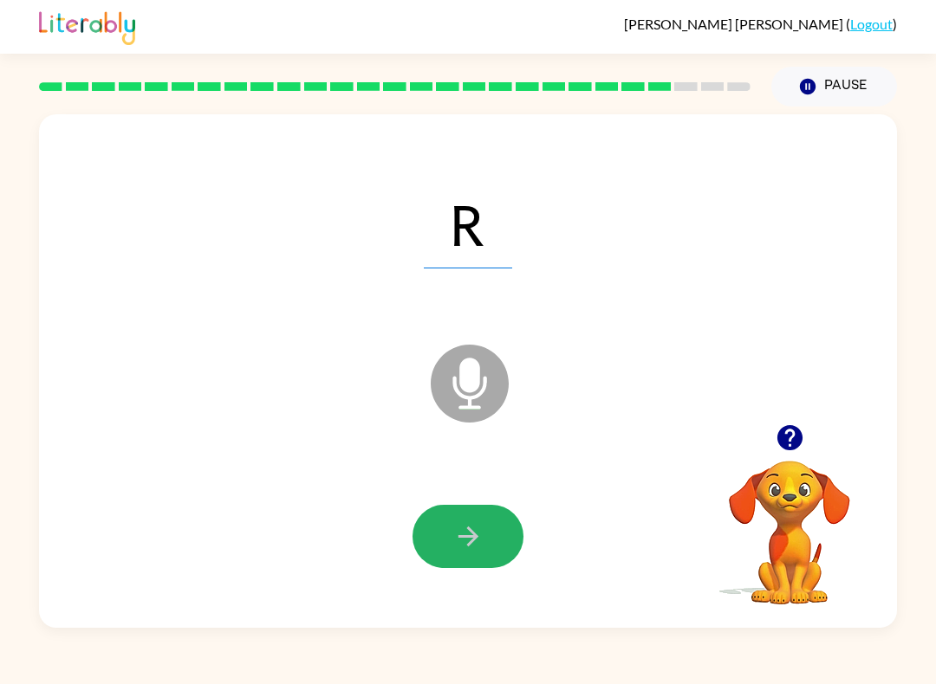
click at [438, 515] on button "button" at bounding box center [467, 536] width 111 height 63
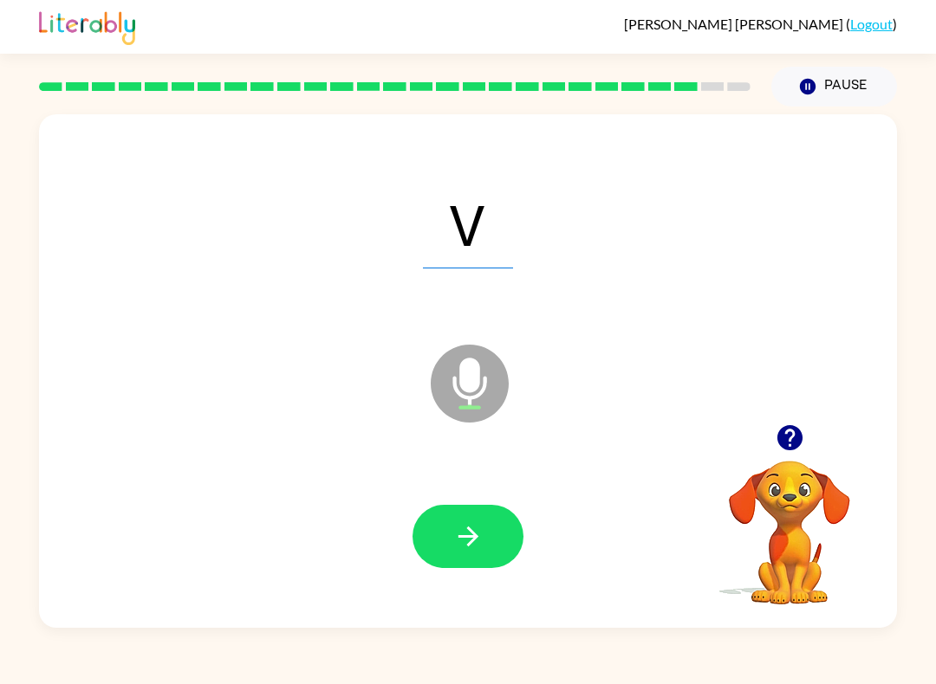
click at [482, 545] on icon "button" at bounding box center [468, 537] width 30 height 30
click at [490, 524] on button "button" at bounding box center [467, 536] width 111 height 63
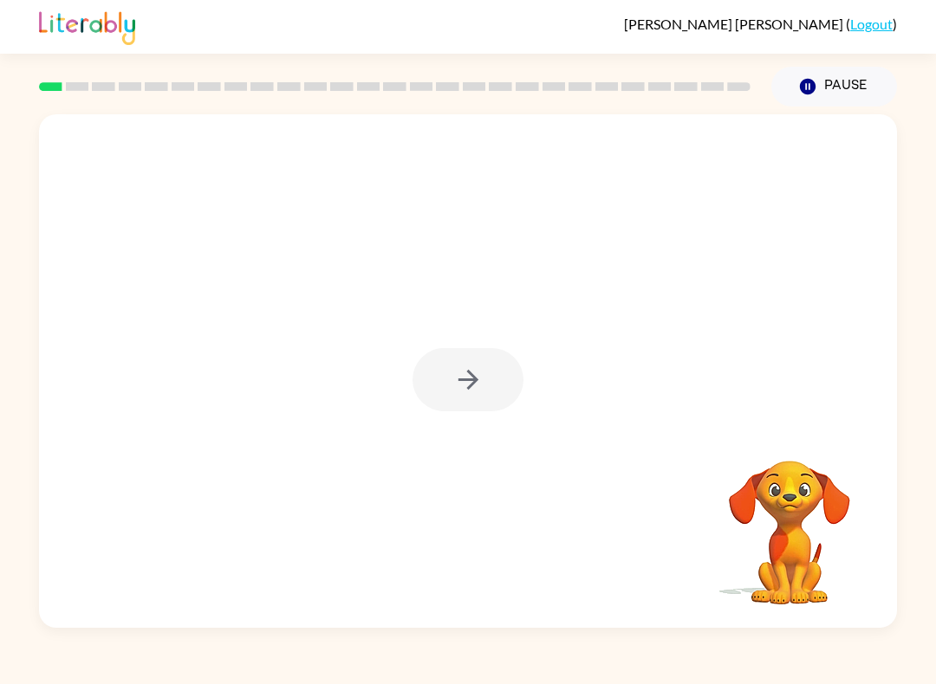
click at [448, 370] on div at bounding box center [467, 379] width 111 height 63
click at [501, 370] on button "button" at bounding box center [467, 379] width 111 height 63
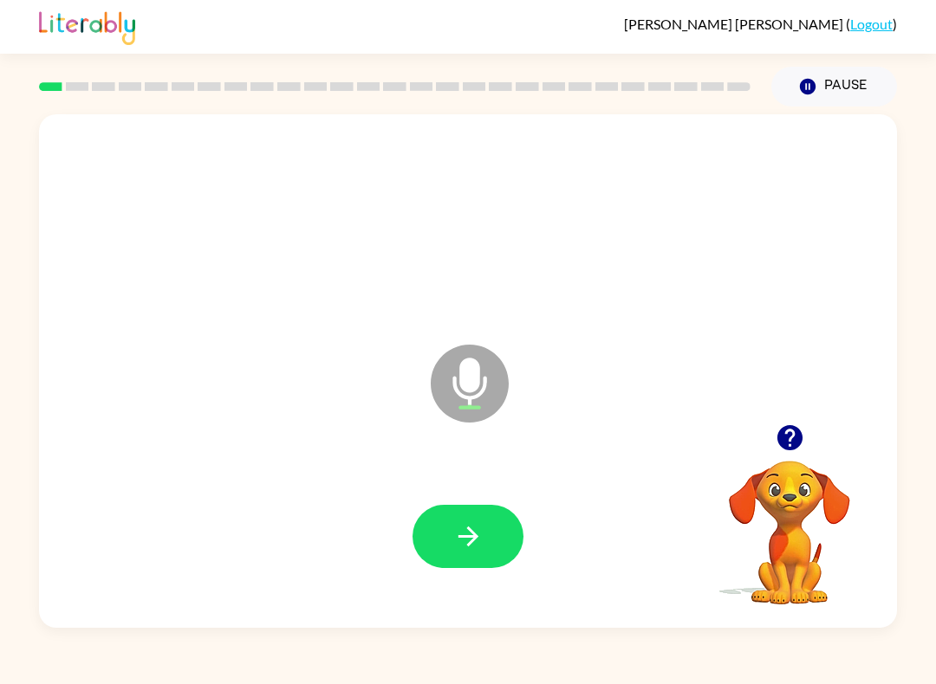
click at [480, 519] on button "button" at bounding box center [467, 536] width 111 height 63
click at [488, 524] on button "button" at bounding box center [467, 536] width 111 height 63
click at [509, 537] on button "button" at bounding box center [467, 536] width 111 height 63
click at [507, 550] on button "button" at bounding box center [467, 536] width 111 height 63
click at [510, 556] on button "button" at bounding box center [467, 536] width 111 height 63
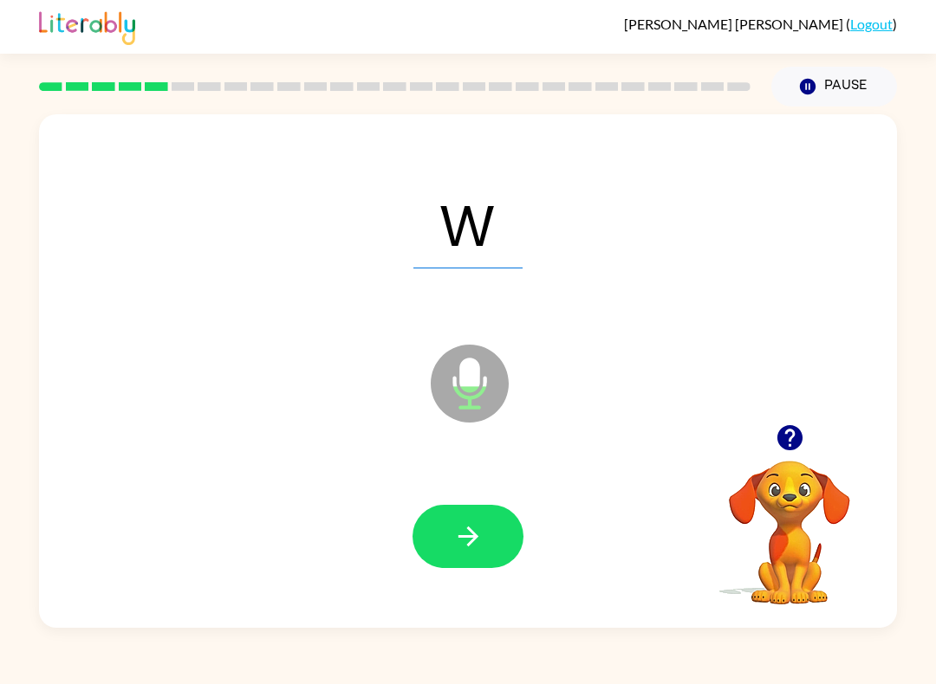
click at [502, 549] on button "button" at bounding box center [467, 536] width 111 height 63
click at [500, 541] on button "button" at bounding box center [467, 536] width 111 height 63
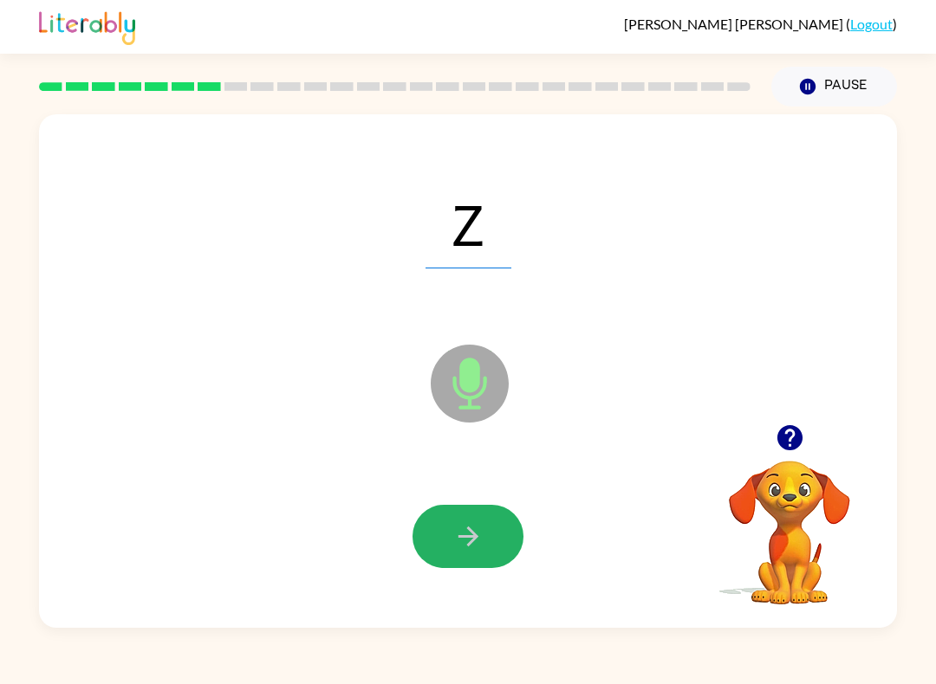
click at [507, 551] on button "button" at bounding box center [467, 536] width 111 height 63
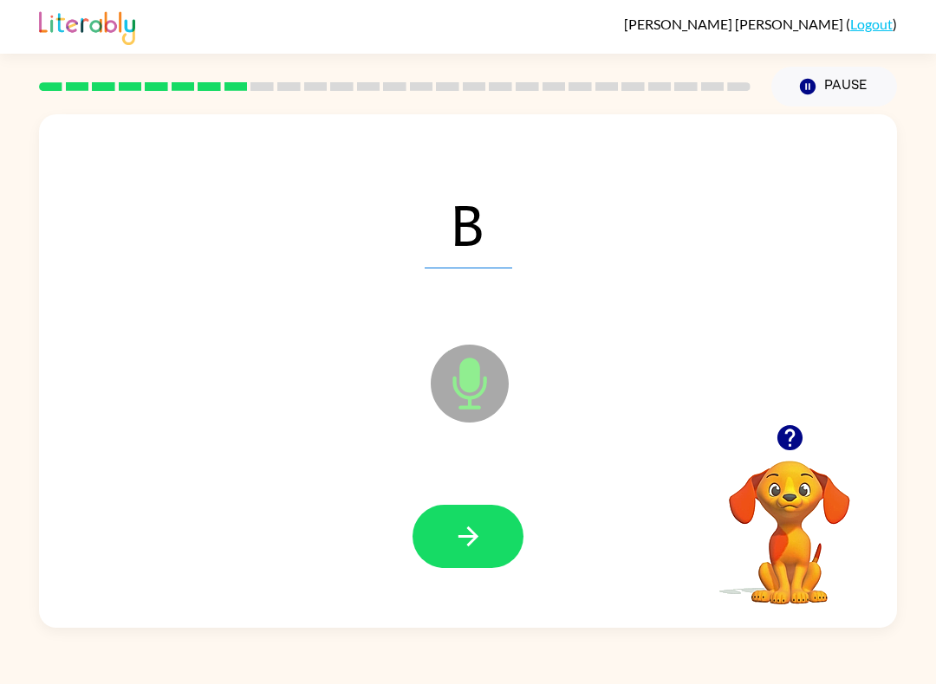
click at [455, 552] on icon "button" at bounding box center [468, 537] width 30 height 30
click at [458, 541] on icon "button" at bounding box center [468, 537] width 30 height 30
click at [461, 548] on icon "button" at bounding box center [468, 537] width 30 height 30
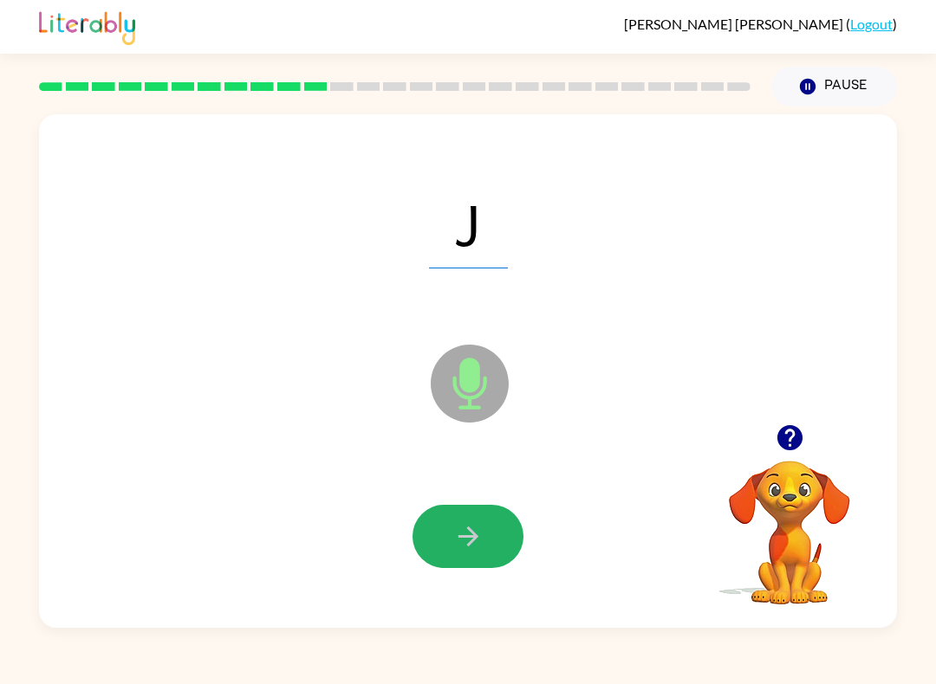
click at [450, 548] on button "button" at bounding box center [467, 536] width 111 height 63
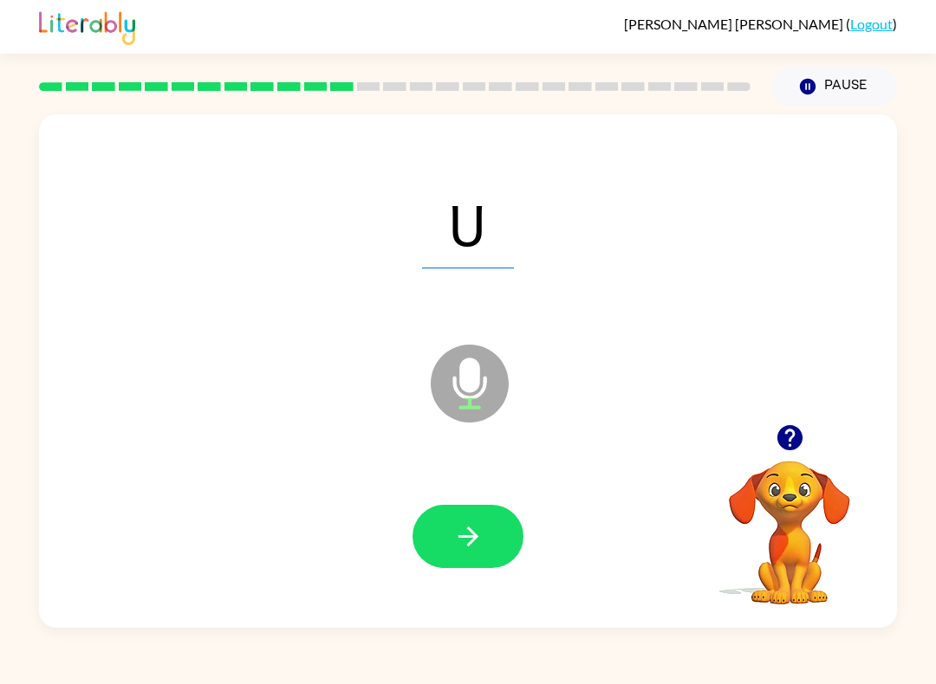
click at [451, 548] on button "button" at bounding box center [467, 536] width 111 height 63
click at [467, 546] on icon "button" at bounding box center [467, 537] width 20 height 20
click at [470, 552] on icon "button" at bounding box center [468, 537] width 30 height 30
click at [473, 538] on icon "button" at bounding box center [467, 537] width 20 height 20
click at [477, 548] on icon "button" at bounding box center [468, 537] width 30 height 30
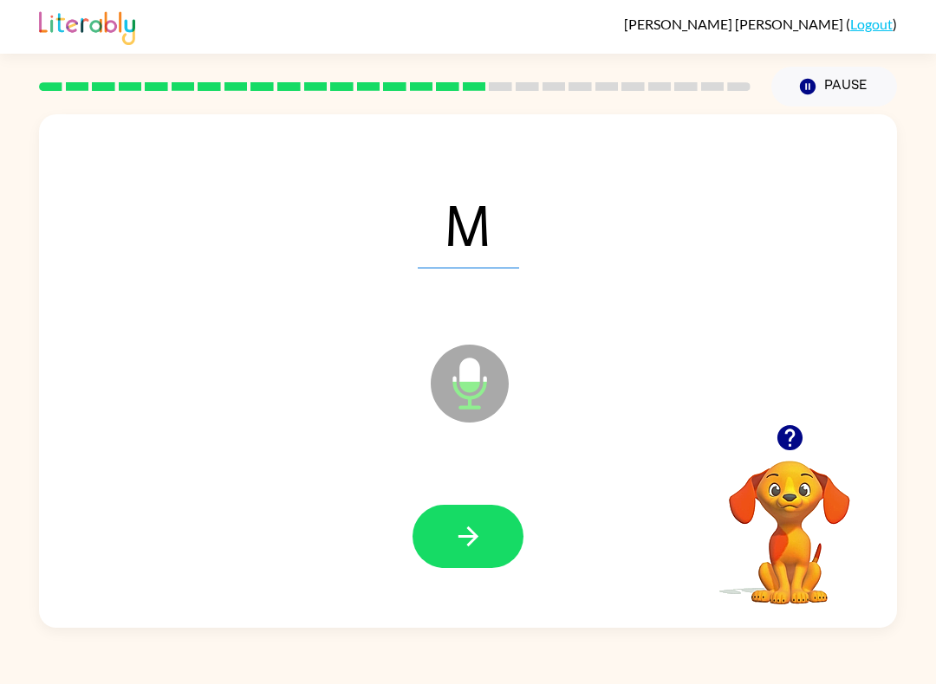
click at [465, 548] on icon "button" at bounding box center [468, 537] width 30 height 30
click at [518, 544] on button "button" at bounding box center [467, 536] width 111 height 63
click at [518, 548] on button "button" at bounding box center [467, 536] width 111 height 63
click at [465, 553] on button "button" at bounding box center [467, 536] width 111 height 63
click at [481, 531] on icon "button" at bounding box center [468, 537] width 30 height 30
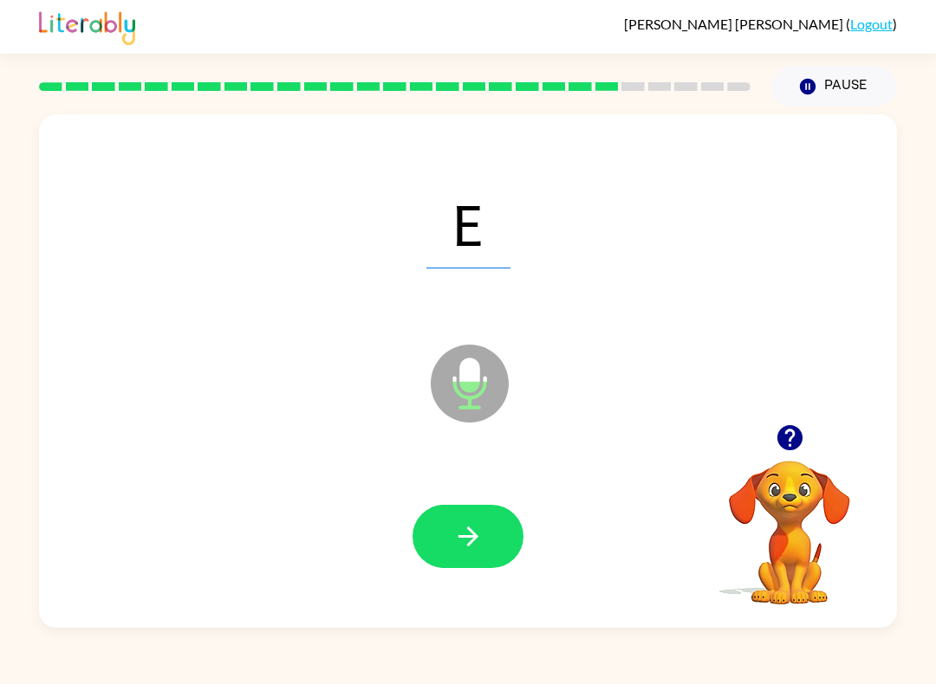
click at [480, 543] on icon "button" at bounding box center [468, 537] width 30 height 30
click at [480, 535] on icon "button" at bounding box center [468, 537] width 30 height 30
click at [488, 557] on button "button" at bounding box center [467, 536] width 111 height 63
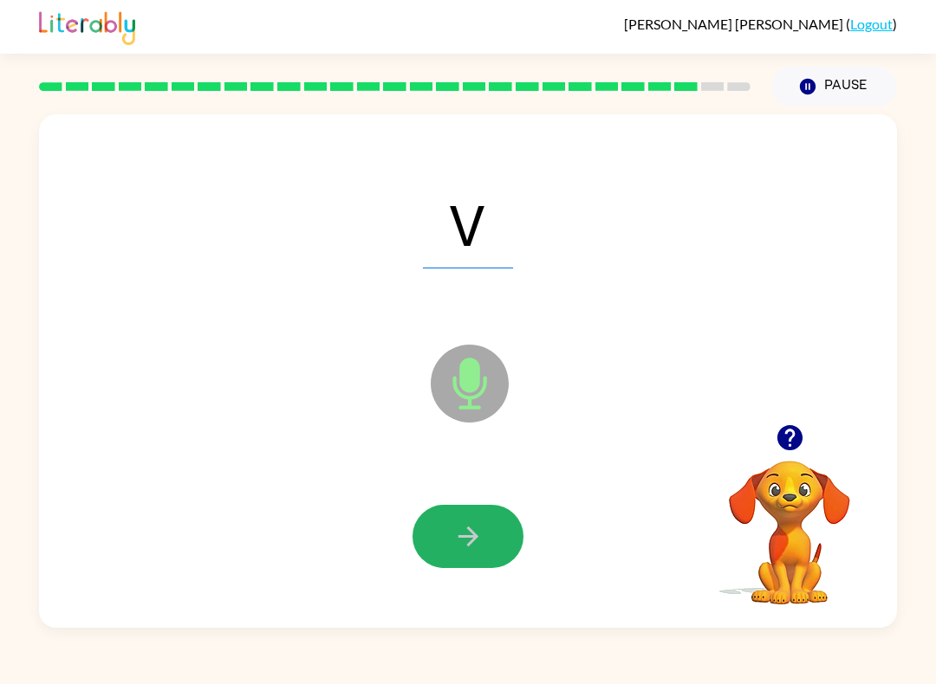
click at [500, 539] on button "button" at bounding box center [467, 536] width 111 height 63
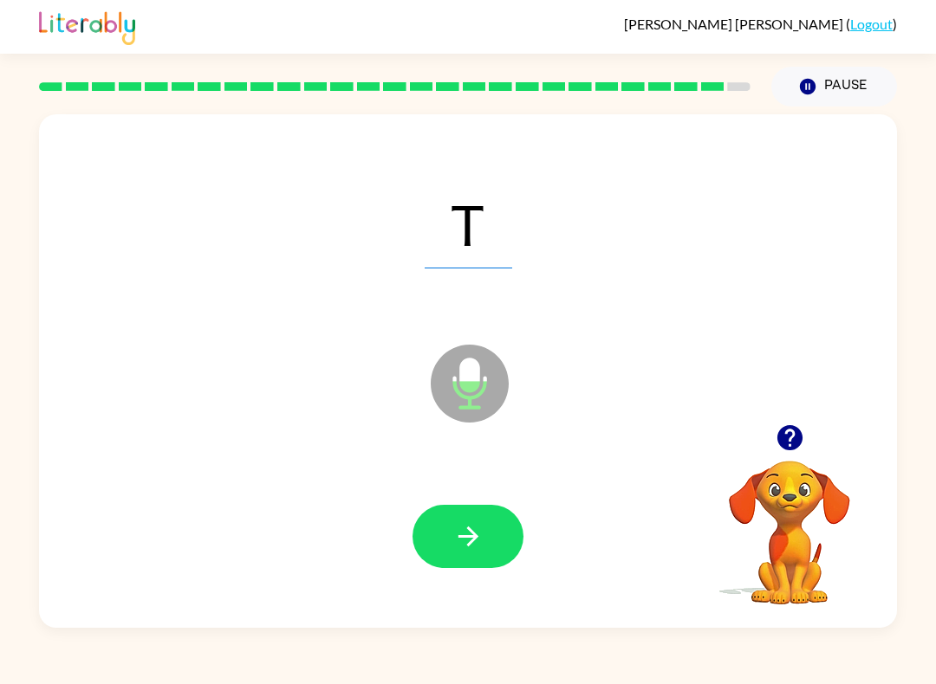
click at [491, 552] on button "button" at bounding box center [467, 536] width 111 height 63
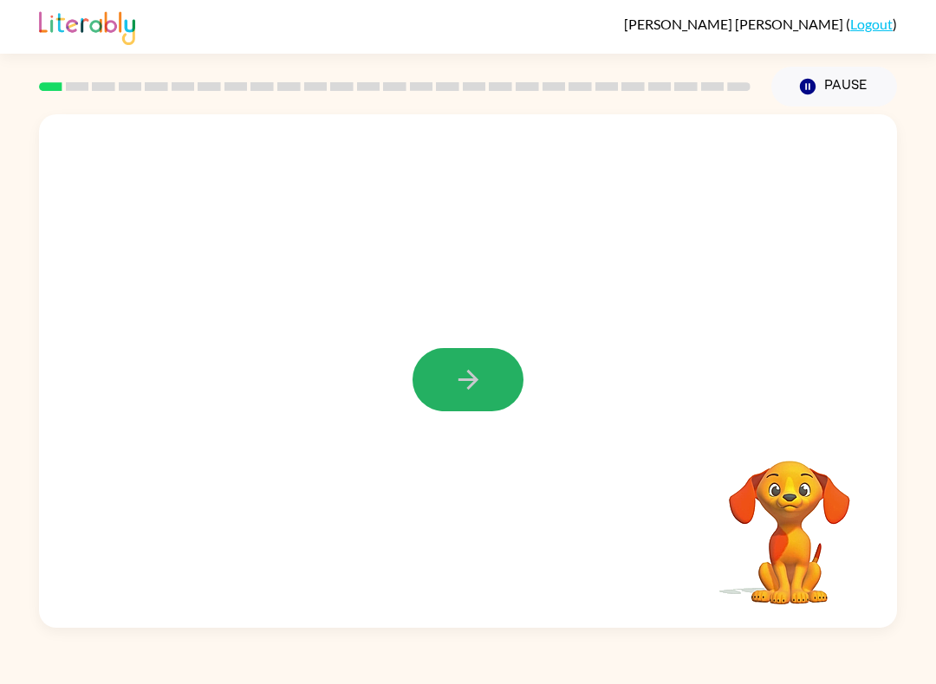
click at [482, 366] on icon "button" at bounding box center [468, 380] width 30 height 30
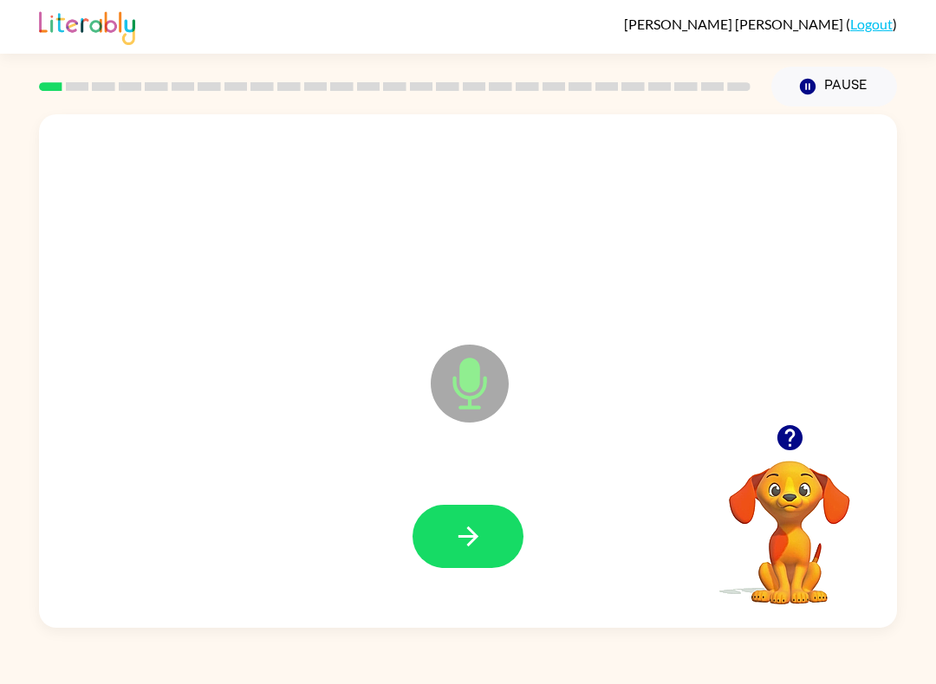
click at [451, 542] on button "button" at bounding box center [467, 536] width 111 height 63
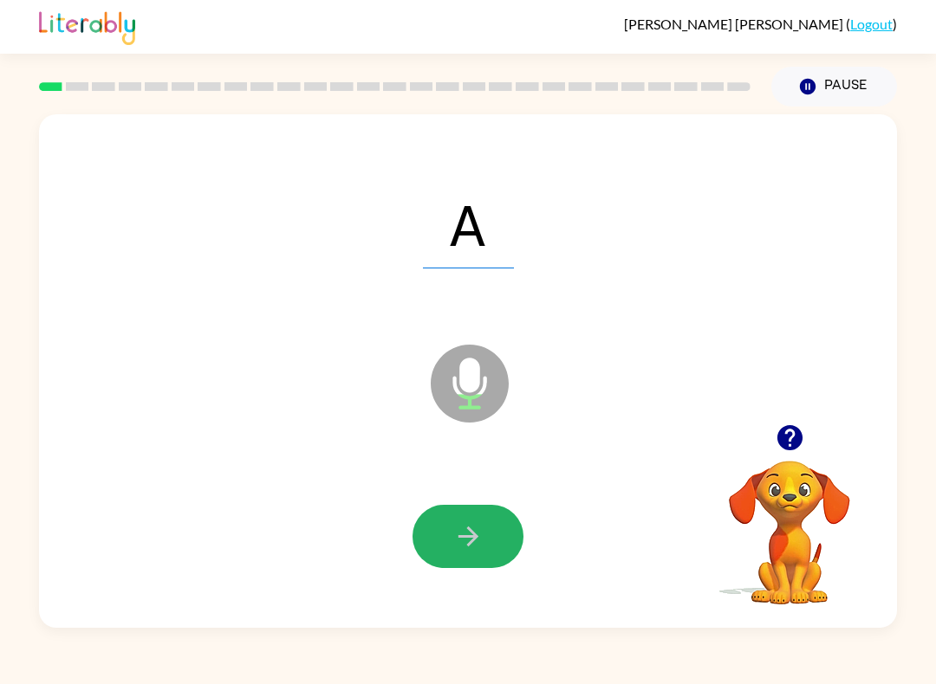
click at [488, 537] on button "button" at bounding box center [467, 536] width 111 height 63
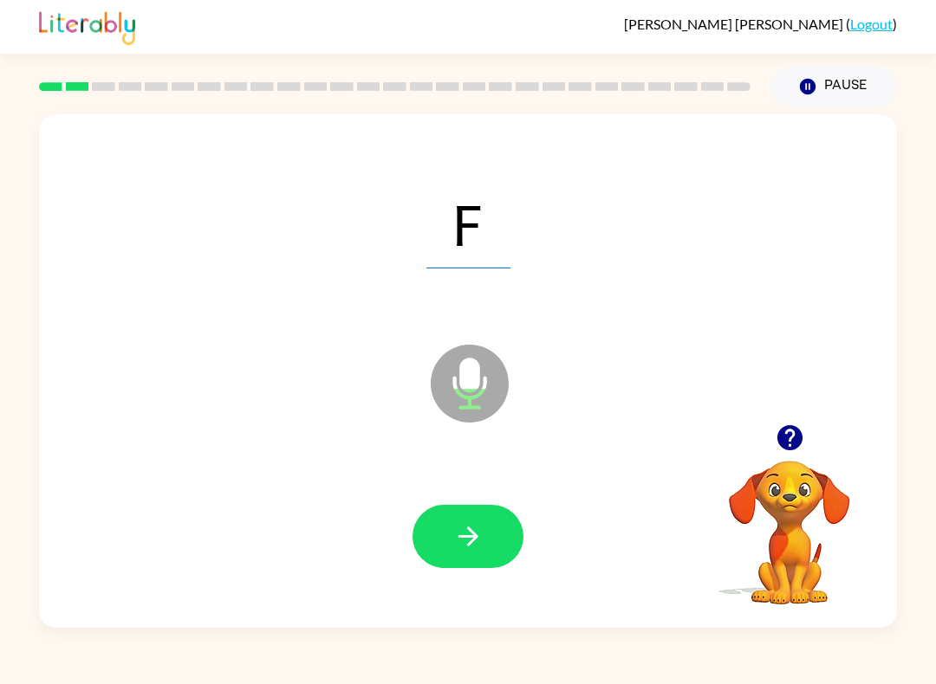
click at [476, 527] on icon "button" at bounding box center [468, 537] width 30 height 30
click at [466, 554] on div at bounding box center [467, 536] width 111 height 63
click at [459, 539] on icon "button" at bounding box center [468, 537] width 30 height 30
click at [469, 526] on icon "button" at bounding box center [468, 537] width 30 height 30
click at [456, 552] on icon "button" at bounding box center [468, 537] width 30 height 30
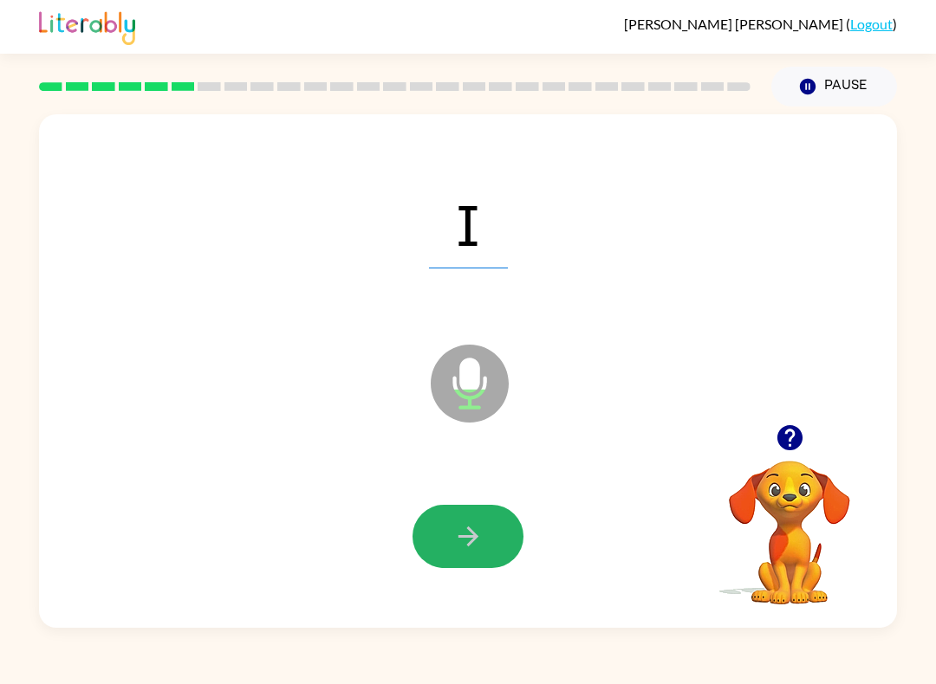
click at [496, 522] on button "button" at bounding box center [467, 536] width 111 height 63
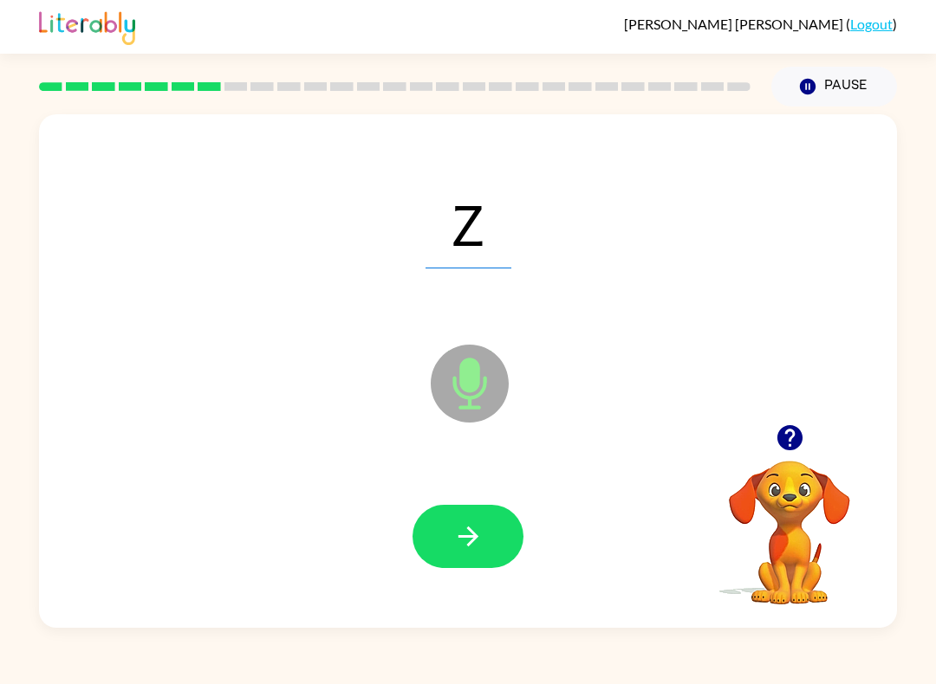
click at [480, 532] on icon "button" at bounding box center [468, 537] width 30 height 30
click at [429, 537] on button "button" at bounding box center [467, 536] width 111 height 63
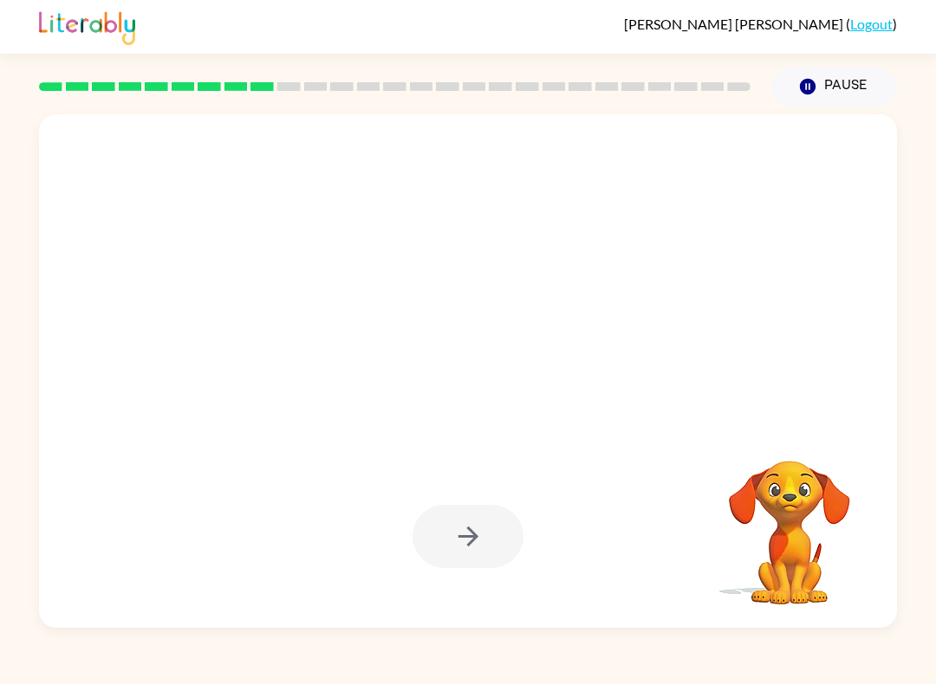
click at [933, 328] on div "Your browser must support playing .mp4 files to use Literably. Please try using…" at bounding box center [468, 368] width 936 height 522
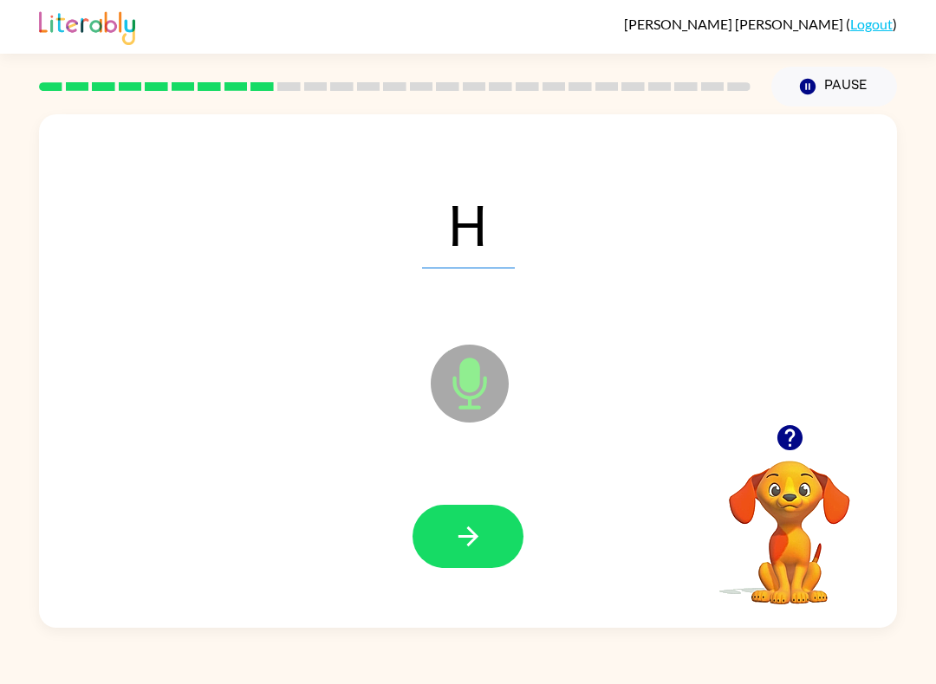
click at [465, 527] on icon "button" at bounding box center [468, 537] width 30 height 30
click at [887, 630] on div "[PERSON_NAME] ( Logout ) Pause Pause O Microphone The Microphone is here when i…" at bounding box center [468, 342] width 936 height 684
click at [469, 522] on button "button" at bounding box center [467, 536] width 111 height 63
click at [467, 531] on icon "button" at bounding box center [468, 537] width 30 height 30
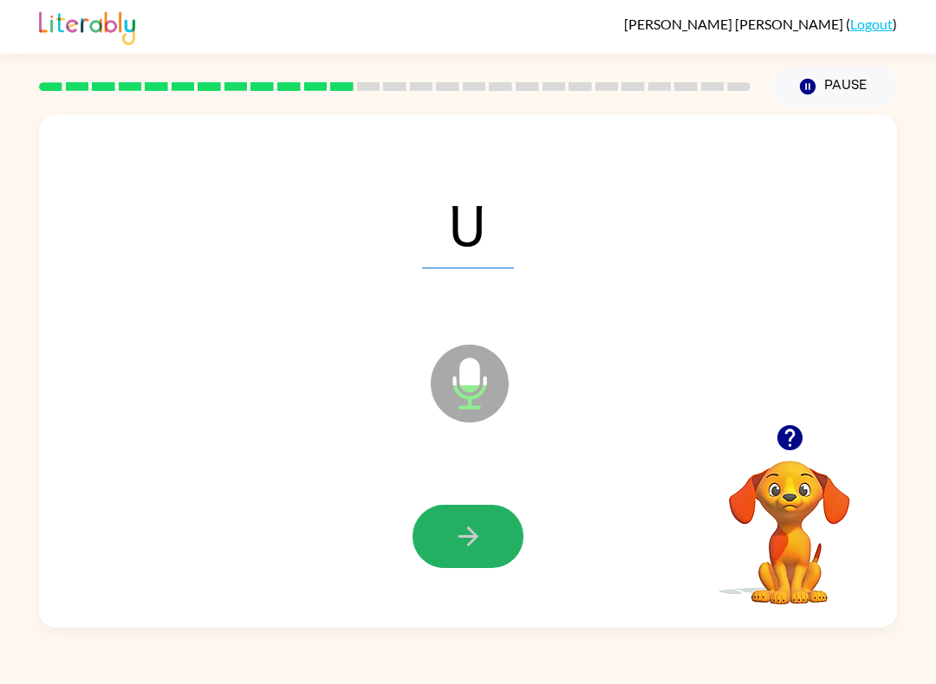
click at [463, 533] on icon "button" at bounding box center [468, 537] width 30 height 30
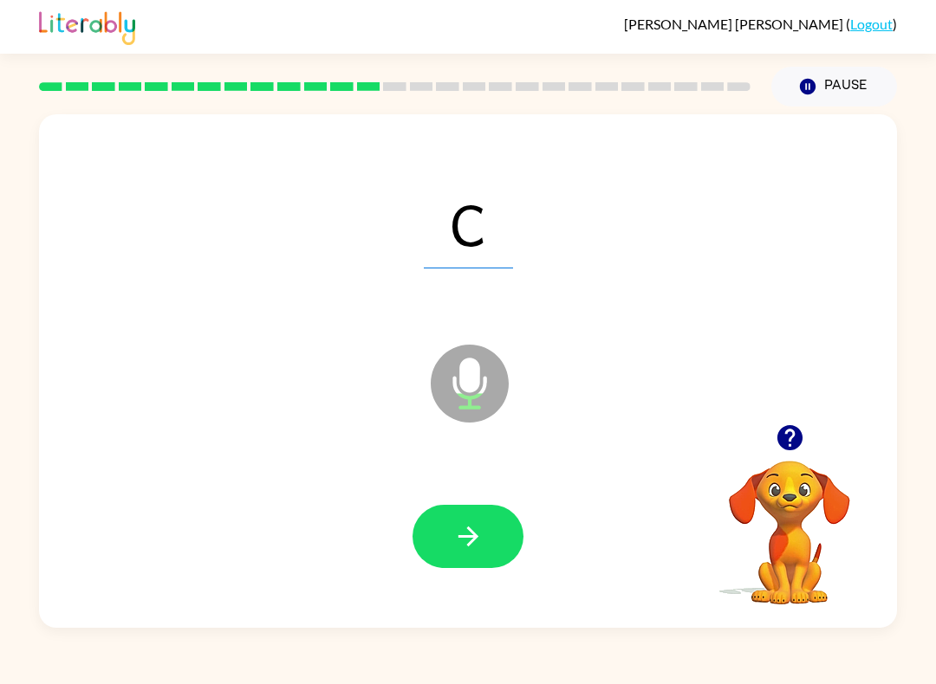
click at [471, 533] on icon "button" at bounding box center [467, 537] width 20 height 20
click at [467, 530] on icon "button" at bounding box center [468, 537] width 30 height 30
click at [475, 530] on icon "button" at bounding box center [468, 537] width 30 height 30
click at [456, 541] on icon "button" at bounding box center [468, 537] width 30 height 30
click at [487, 517] on button "button" at bounding box center [467, 536] width 111 height 63
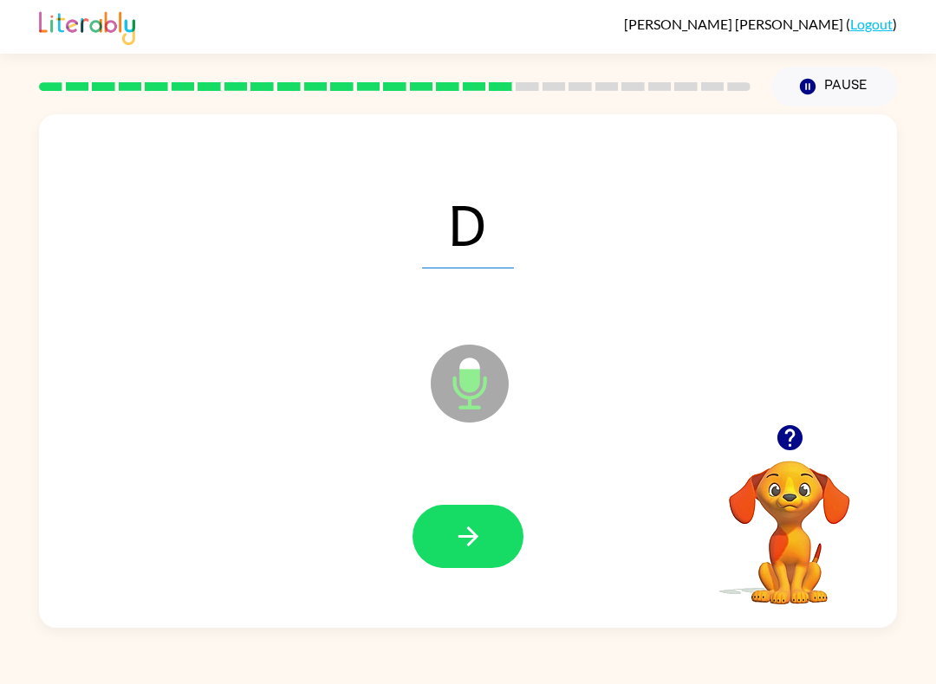
click at [451, 538] on button "button" at bounding box center [467, 536] width 111 height 63
click at [476, 547] on icon "button" at bounding box center [468, 537] width 30 height 30
click at [475, 544] on icon "button" at bounding box center [468, 537] width 30 height 30
click at [458, 521] on button "button" at bounding box center [467, 536] width 111 height 63
click at [439, 535] on button "button" at bounding box center [467, 536] width 111 height 63
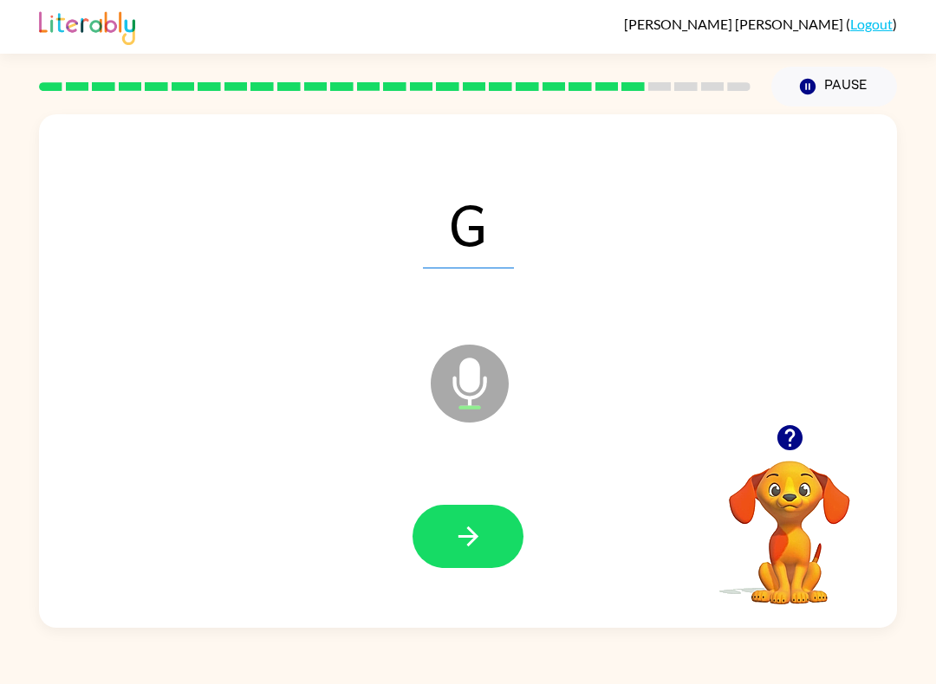
click at [422, 517] on button "button" at bounding box center [467, 536] width 111 height 63
click at [476, 535] on icon "button" at bounding box center [468, 537] width 30 height 30
click at [459, 541] on icon "button" at bounding box center [468, 537] width 30 height 30
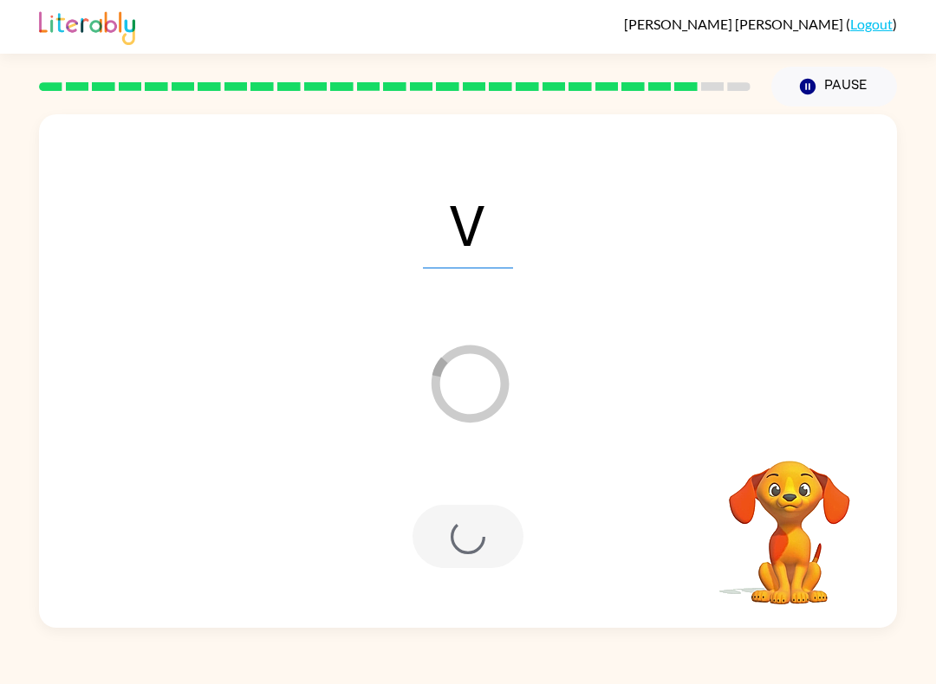
click at [735, 499] on video "Your browser must support playing .mp4 files to use Literably. Please try using…" at bounding box center [789, 520] width 173 height 173
click at [476, 541] on div at bounding box center [467, 536] width 111 height 63
click at [475, 541] on div at bounding box center [467, 536] width 111 height 63
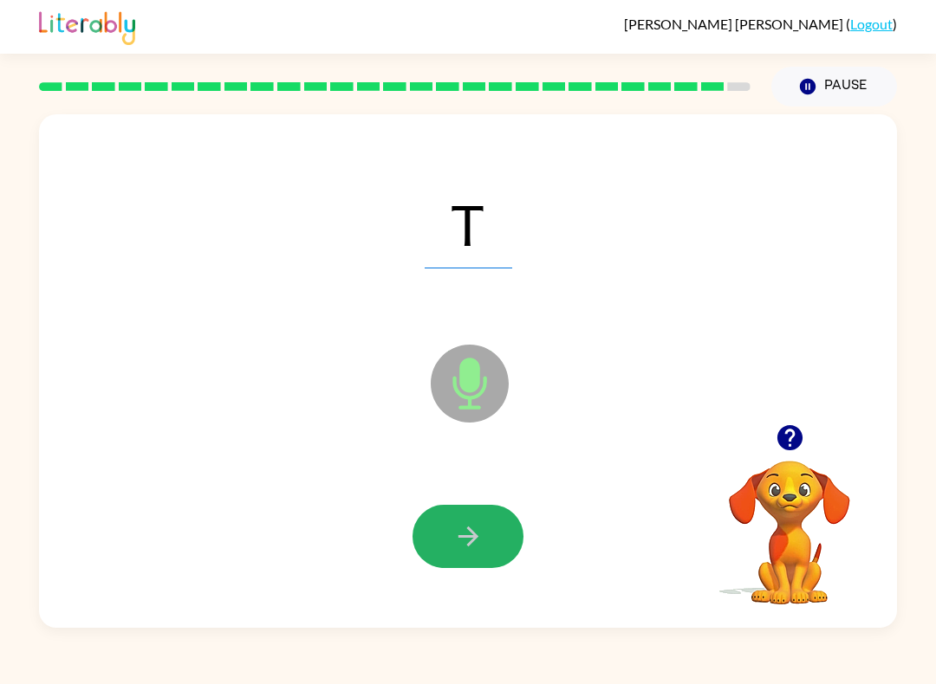
click at [468, 519] on button "button" at bounding box center [467, 536] width 111 height 63
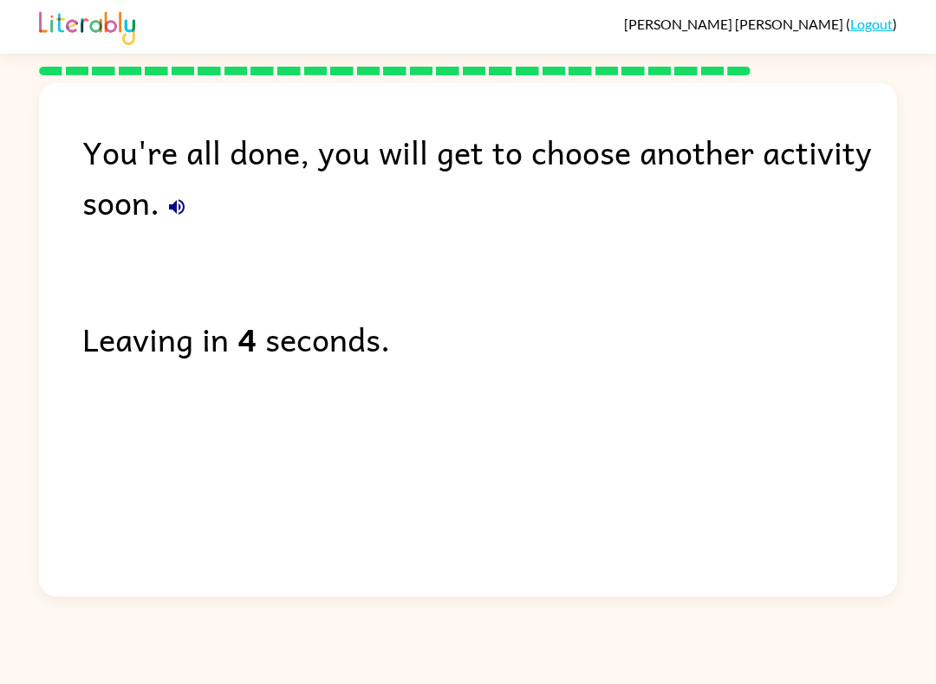
click at [891, 23] on link "Logout" at bounding box center [871, 24] width 42 height 16
